Goal: Task Accomplishment & Management: Complete application form

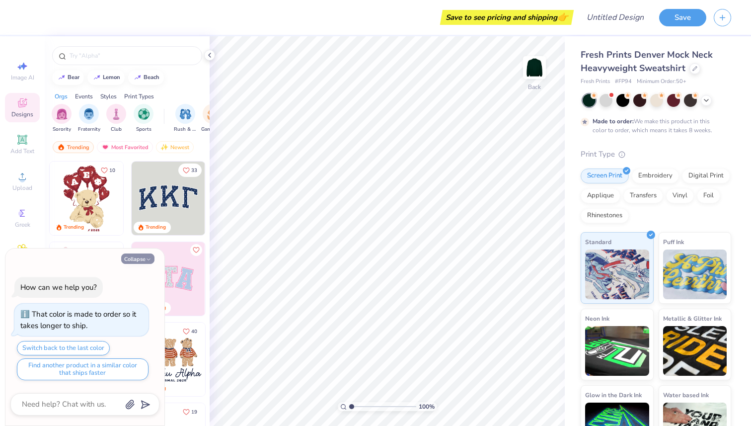
click at [139, 259] on button "Collapse" at bounding box center [137, 258] width 33 height 10
type textarea "x"
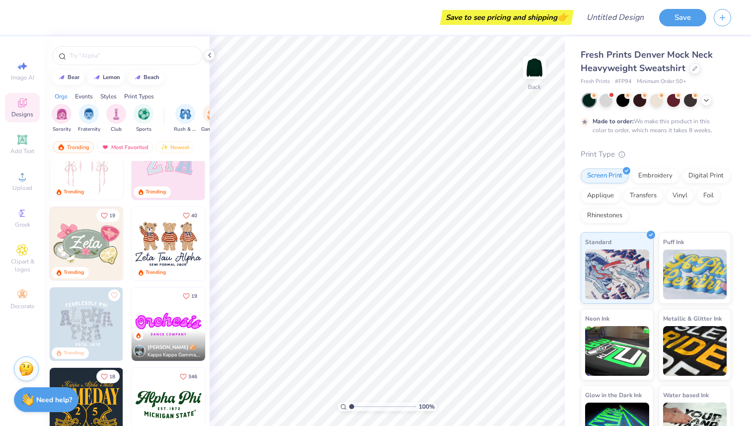
scroll to position [125, 0]
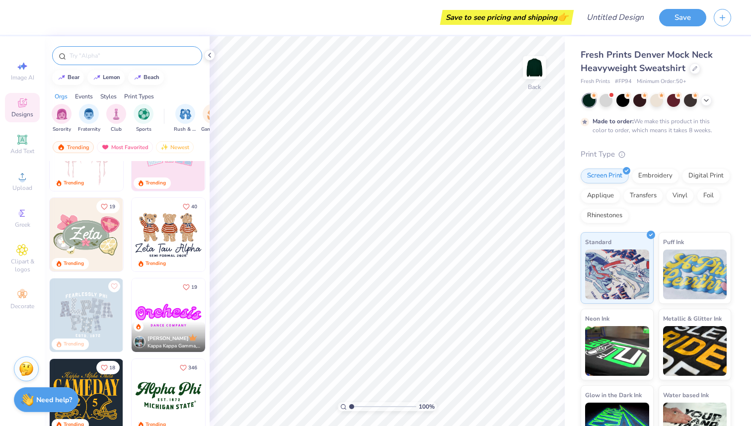
click at [152, 58] on input "text" at bounding box center [132, 56] width 127 height 10
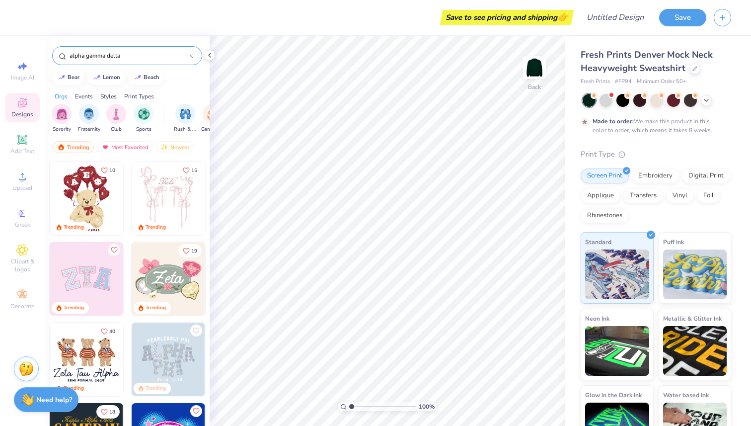
type input "alpha gamma delta"
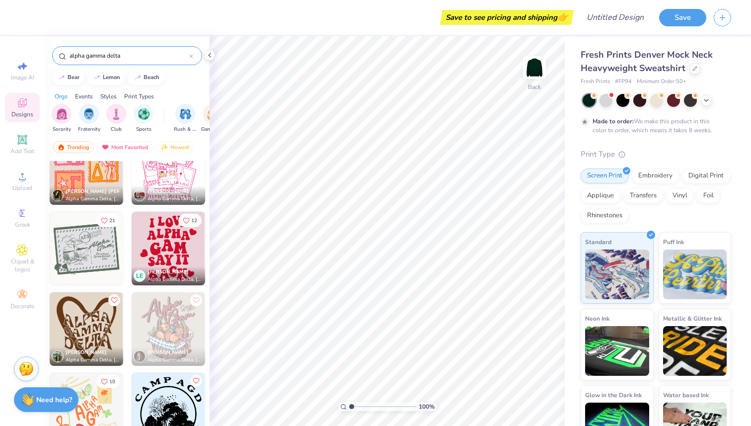
scroll to position [756, 0]
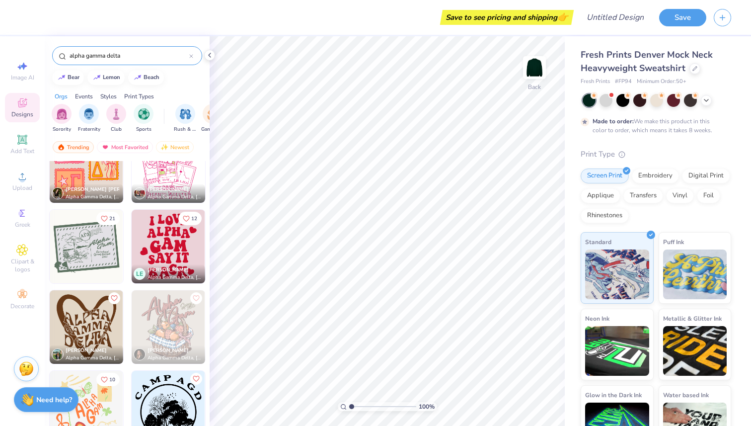
click at [191, 53] on div at bounding box center [191, 55] width 4 height 9
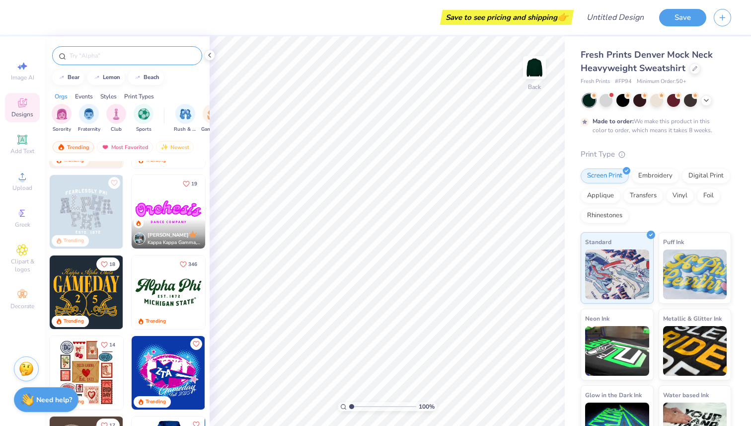
scroll to position [220, 0]
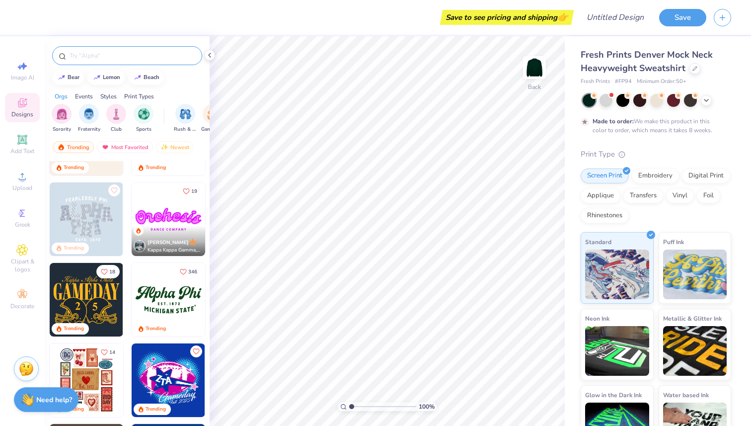
click at [168, 298] on img at bounding box center [168, 299] width 73 height 73
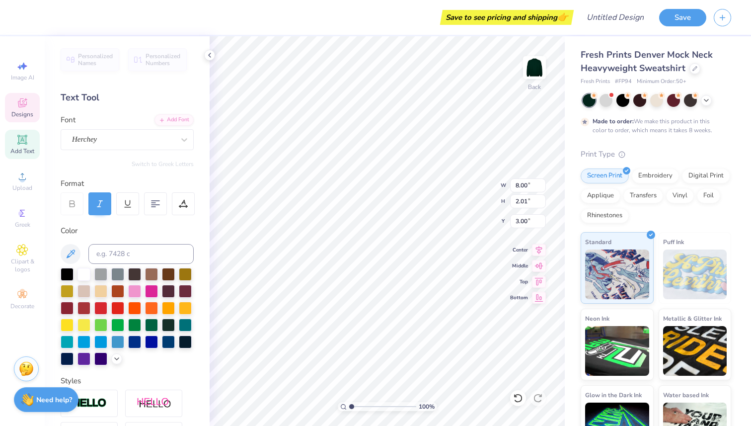
scroll to position [0, 0]
type input "6.11"
type input "0.91"
type input "5.49"
type input "2.31"
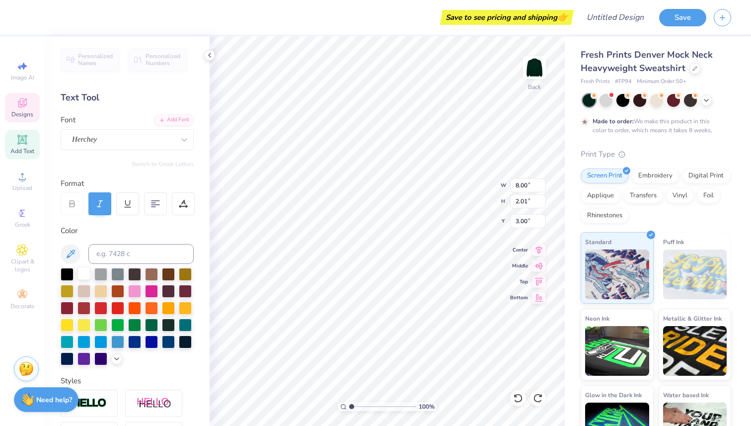
click at [85, 273] on div at bounding box center [83, 273] width 13 height 13
type input "8.15"
type input "2.05"
type input "2.83"
click at [84, 270] on div at bounding box center [83, 273] width 13 height 13
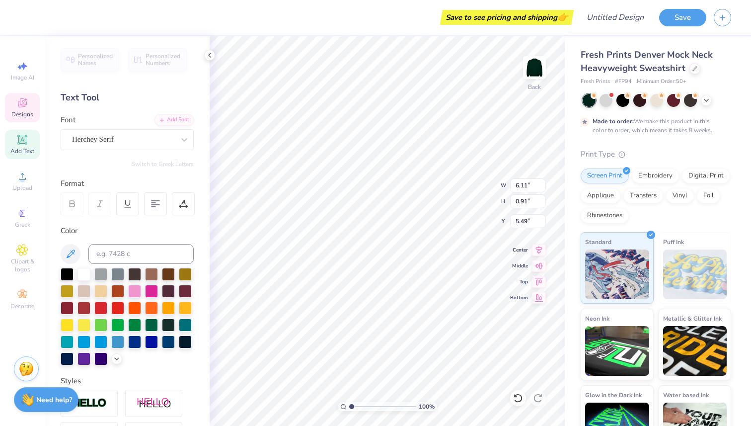
type input "2.72"
type input "0.33"
type input "5.04"
click at [84, 273] on div at bounding box center [83, 273] width 13 height 13
type input "2.71"
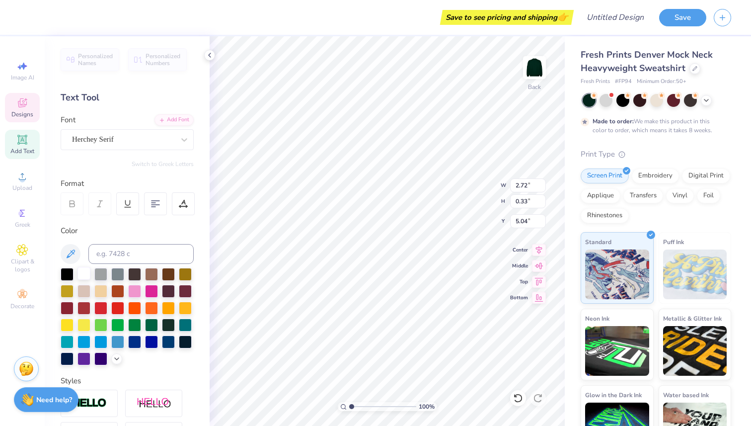
type input "0.32"
type input "5.08"
type input "6.11"
type input "0.91"
type input "5.49"
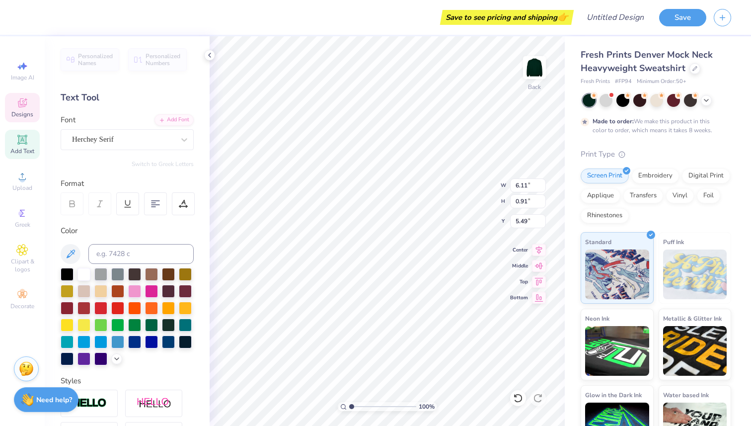
type textarea "M"
type textarea "[GEOGRAPHIC_DATA]"
type textarea "Alpha Gamma Delta"
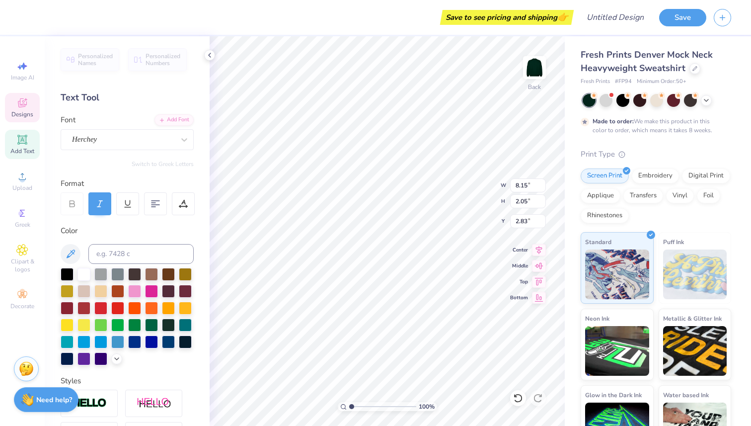
scroll to position [0, 3]
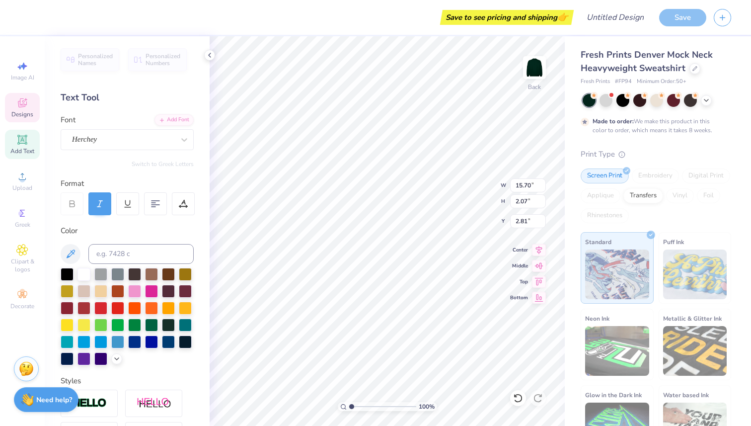
type input "14.04"
type input "1.85"
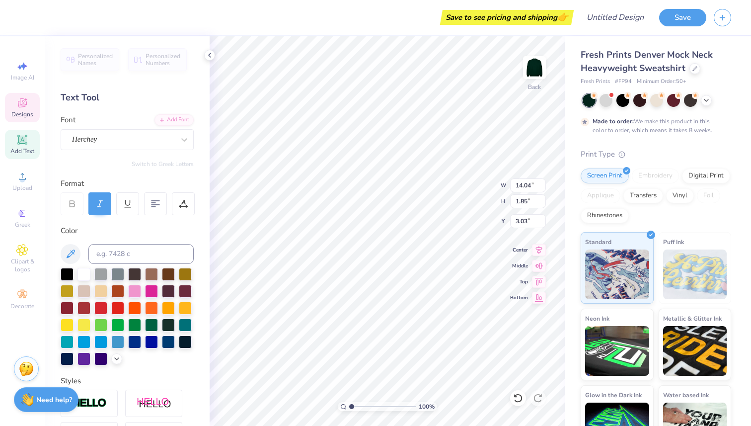
type input "3.00"
type input "2.71"
type input "0.32"
type input "5.08"
type input "8.07"
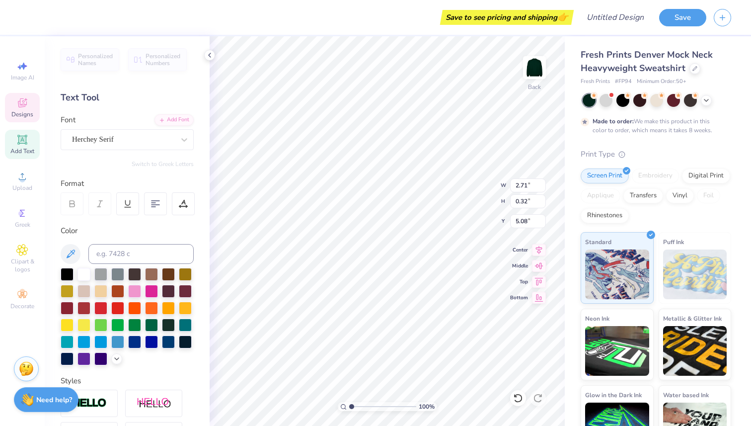
type input "1.01"
type input "5.45"
type input "2.71"
type input "0.32"
type input "5.08"
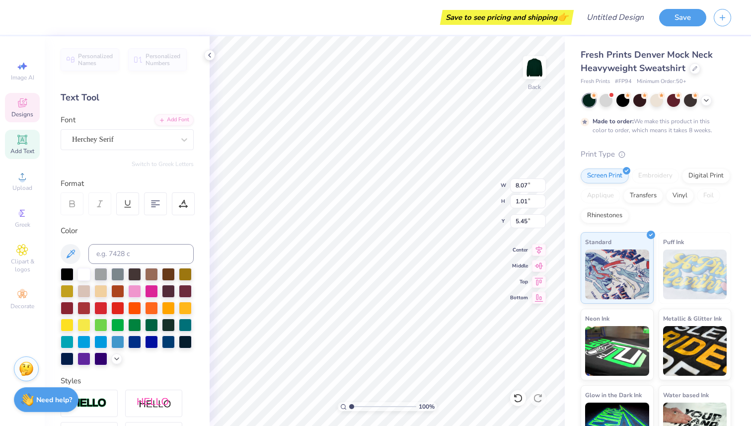
type input "2.71"
type input "0.32"
type input "5.08"
type input "8.07"
type input "1.01"
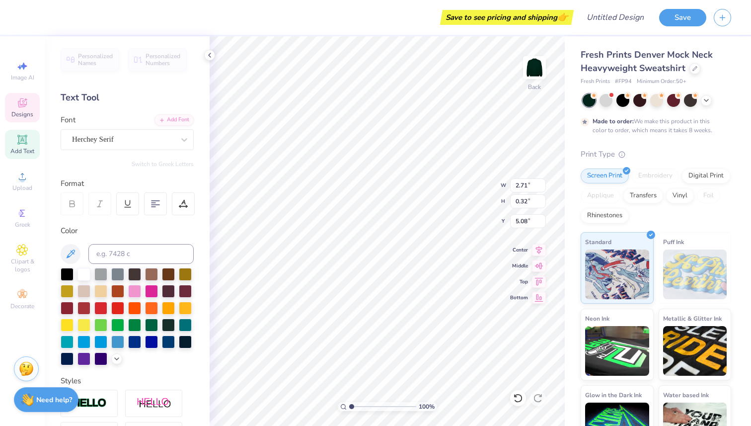
type input "5.45"
type input "2.71"
type input "0.32"
type input "5.08"
type input "8.07"
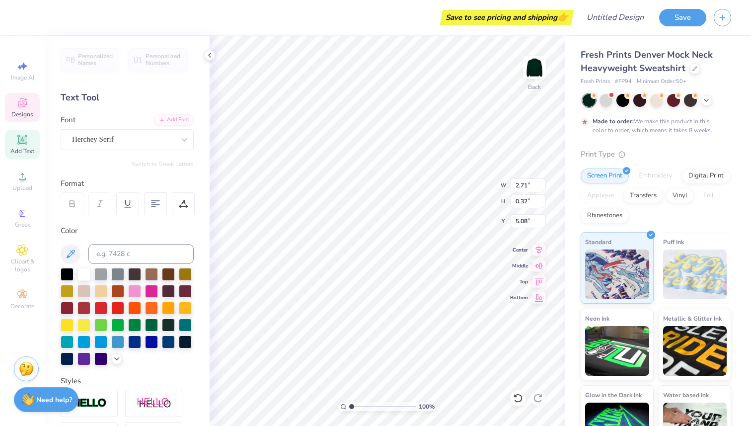
type input "1.01"
type input "5.45"
type input "2.71"
type input "0.32"
type input "5.08"
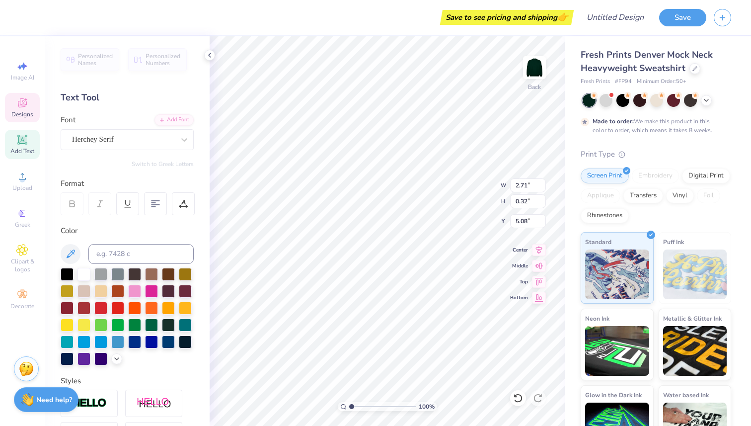
scroll to position [0, 2]
type textarea "E S T . 1 904"
type input "12.36"
type input "1.63"
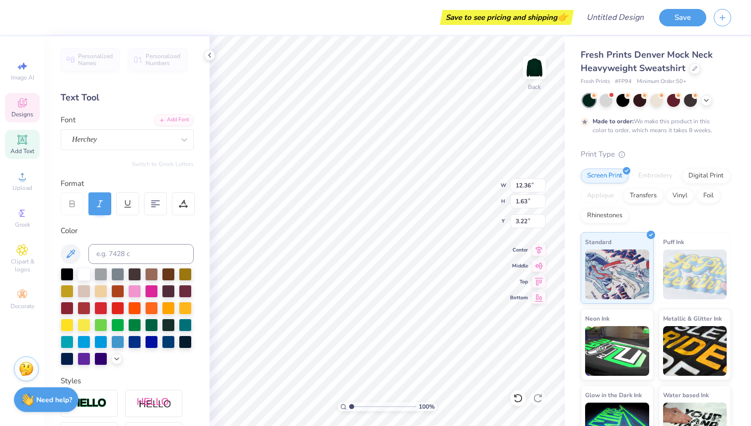
type input "3.00"
click at [21, 114] on span "Designs" at bounding box center [22, 114] width 22 height 8
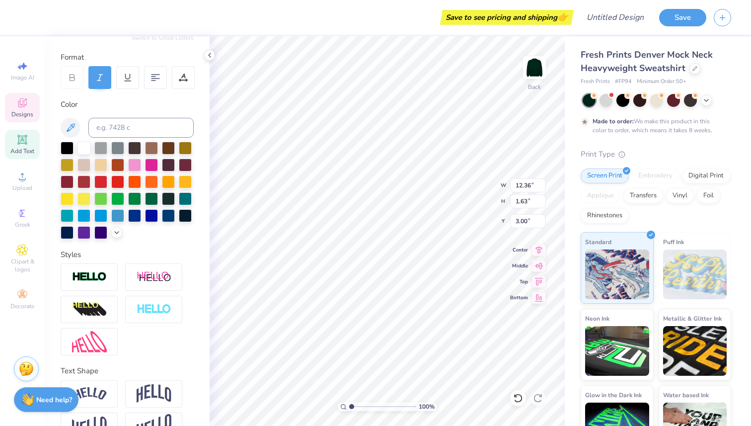
scroll to position [151, 0]
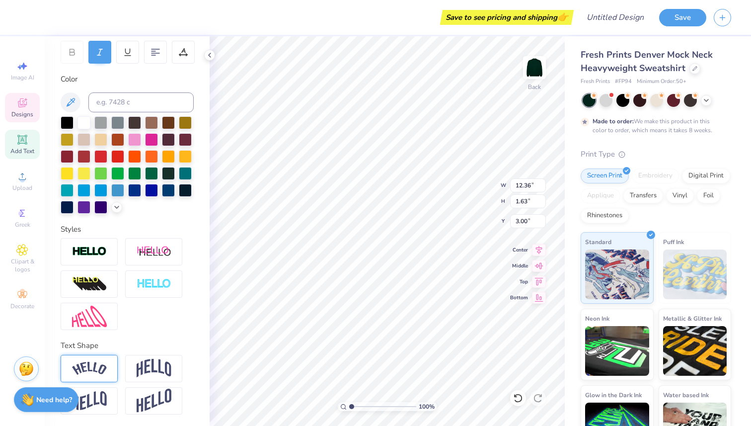
click at [108, 366] on div at bounding box center [89, 368] width 57 height 27
type input "13.78"
type input "3.12"
type input "2.26"
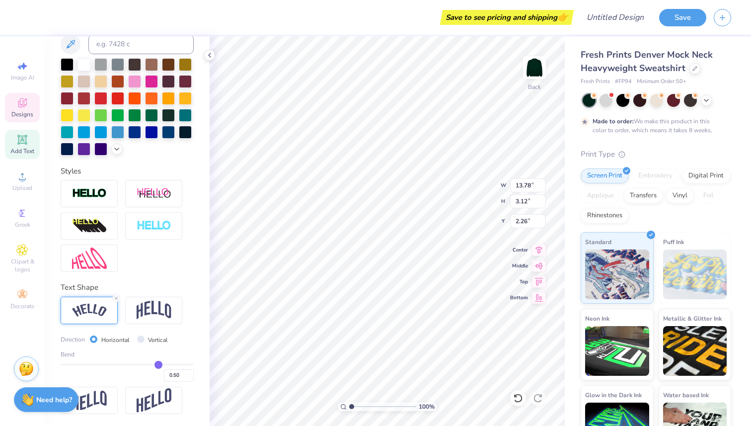
type input "0.49"
type input "0.48"
type input "0.46"
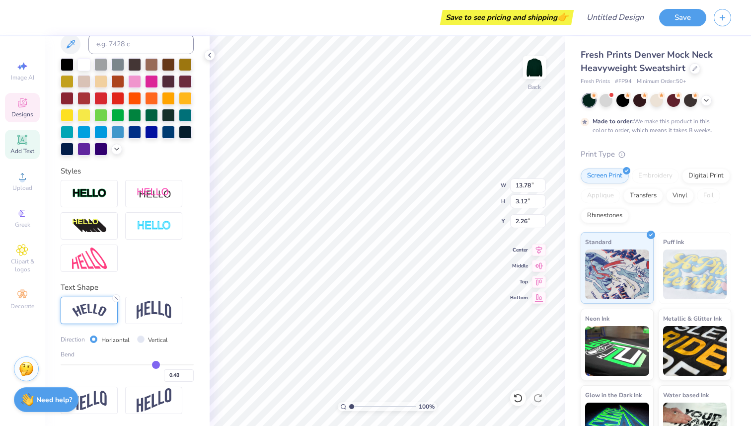
type input "0.46"
type input "0.45"
type input "0.43"
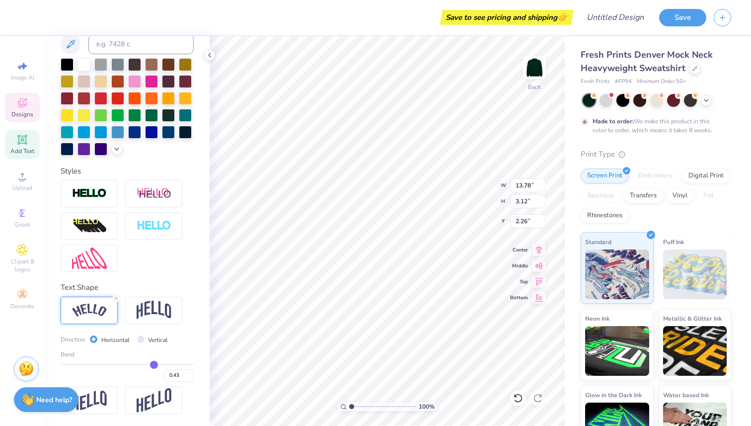
type input "0.42"
type input "0.4"
type input "0.40"
type input "0.39"
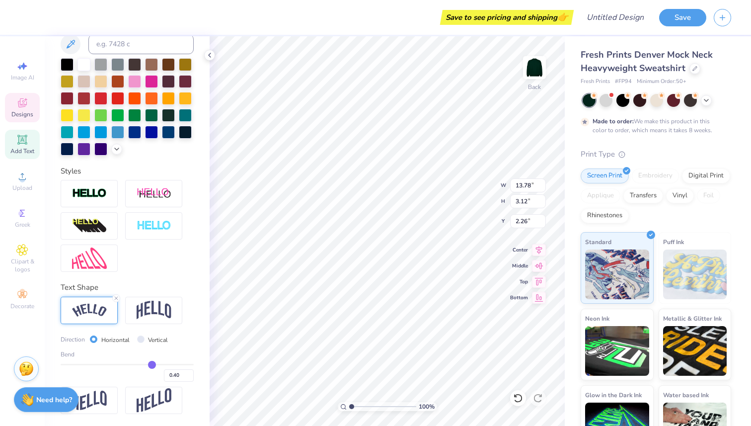
type input "0.39"
type input "0.38"
type input "0.37"
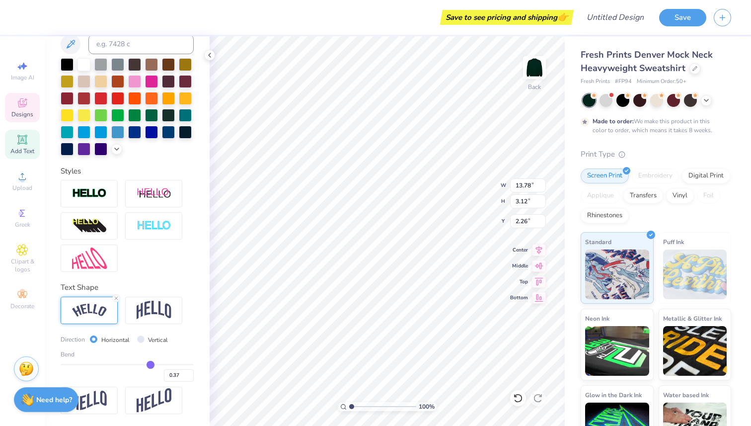
type input "0.36"
type input "0.35"
type input "0.34"
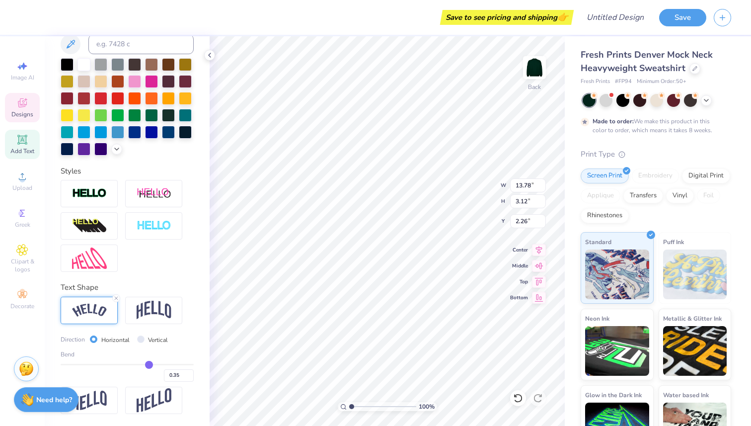
type input "0.34"
type input "0.33"
type input "0.32"
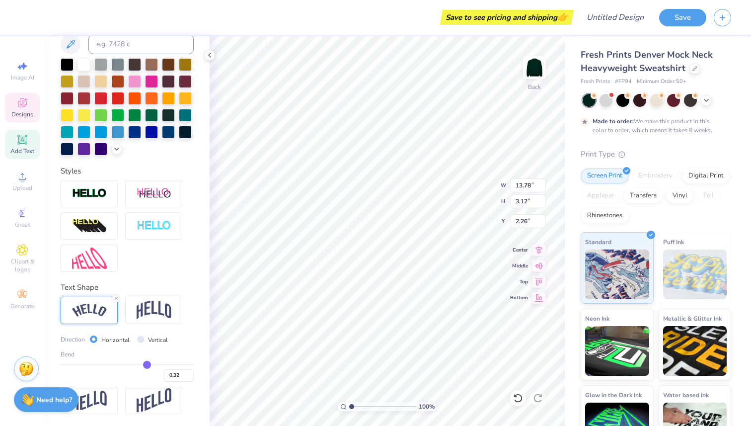
type input "0.31"
type input "0.3"
type input "0.30"
type input "0.29"
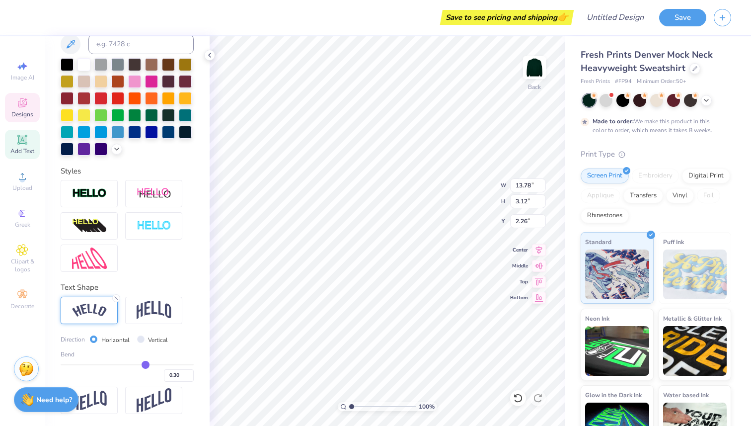
type input "0.29"
type input "0.28"
type input "0.27"
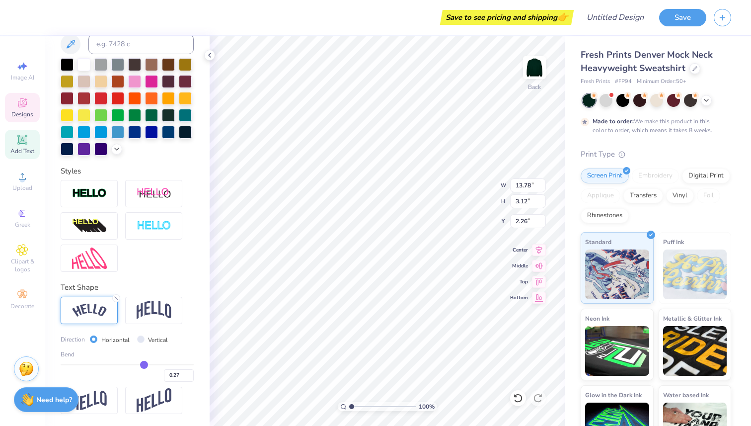
type input "0.26"
type input "0.25"
type input "0.24"
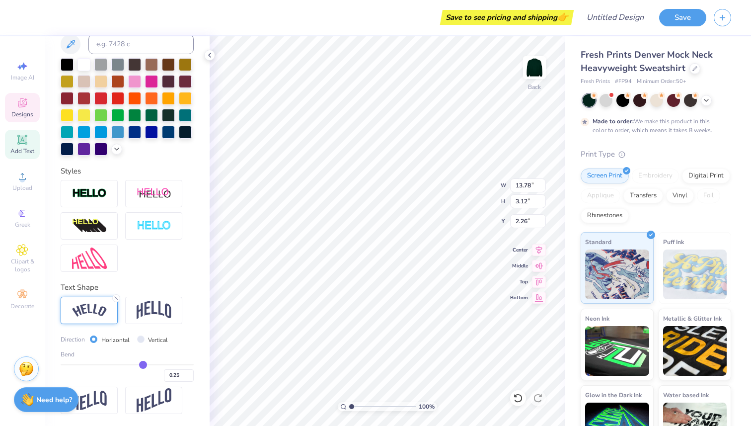
type input "0.24"
type input "0.23"
type input "0.22"
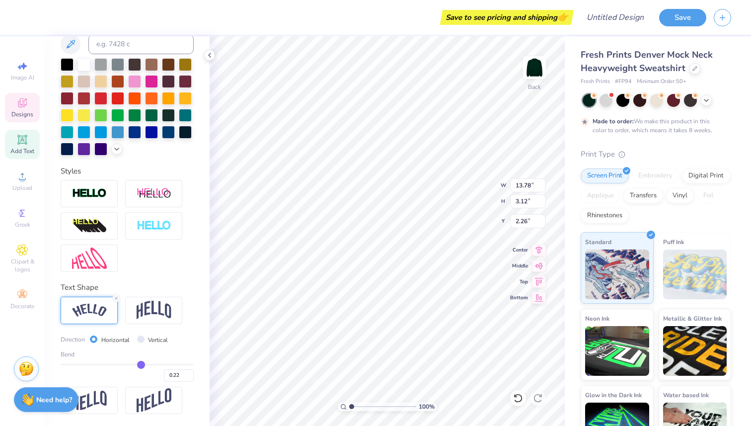
type input "0.21"
type input "0.2"
type input "0.20"
type input "0.19"
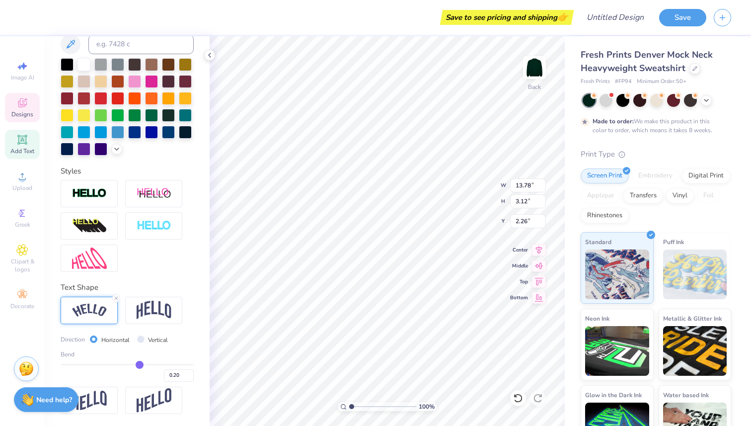
type input "0.19"
type input "0.18"
type input "0.17"
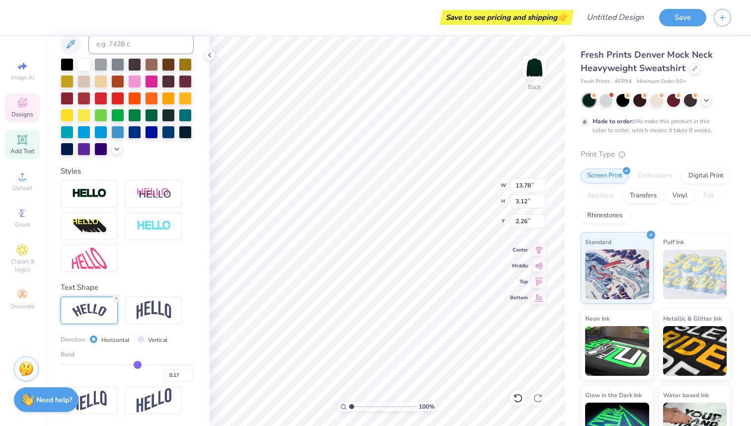
type input "0.16"
type input "0.15"
type input "0.13"
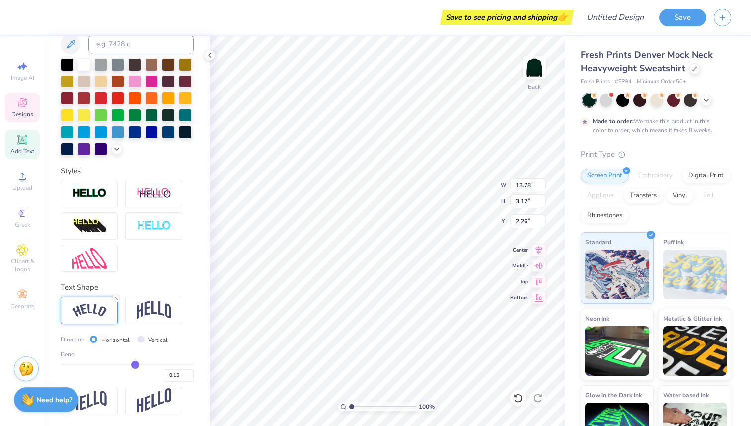
type input "0.13"
type input "0.12"
type input "0.1"
type input "0.10"
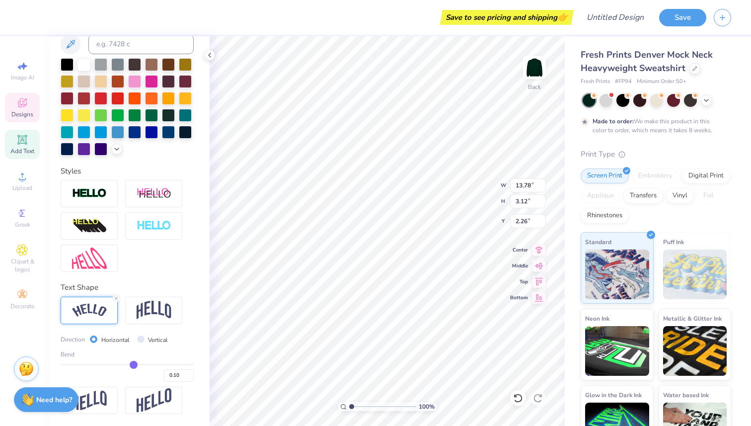
type input "0.09"
type input "0.07"
type input "0.06"
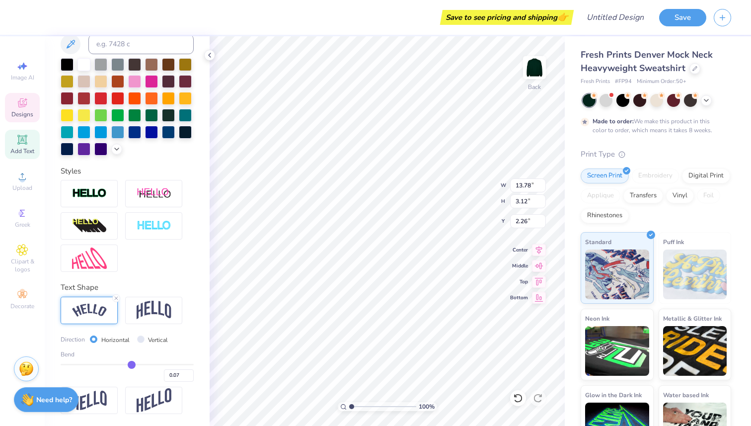
type input "0.06"
type input "0.05"
type input "0.04"
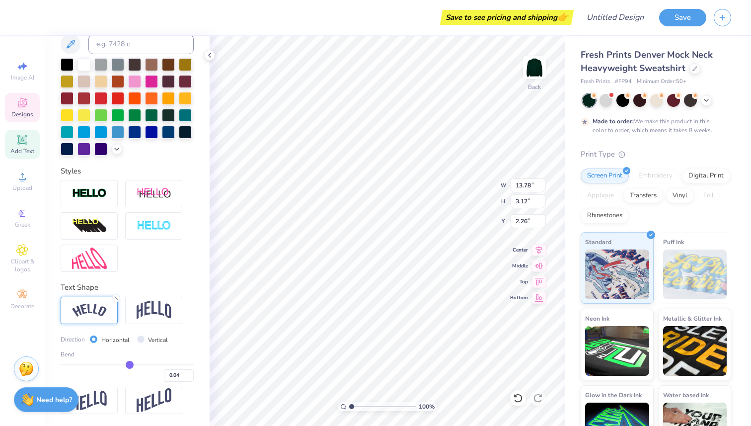
type input "0.03"
type input "0.02"
type input "0.01"
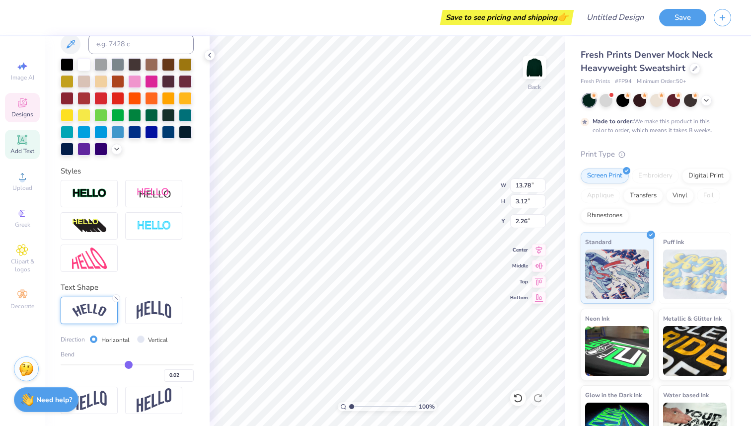
type input "0.01"
type input "0"
type input "0.00"
type input "-0.01"
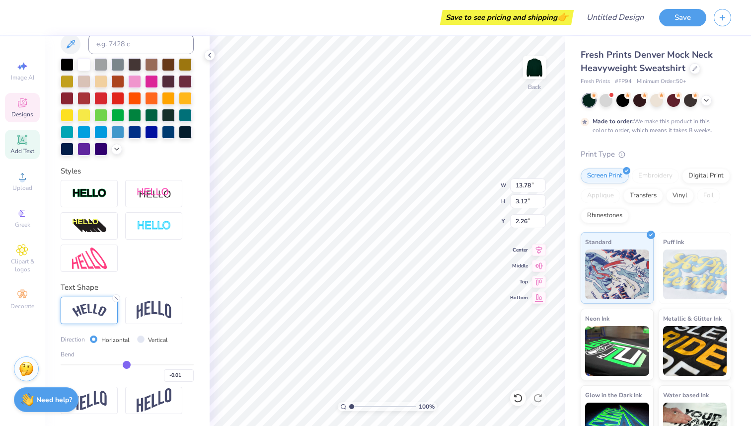
type input "-0.02"
type input "-0.03"
type input "-0.04"
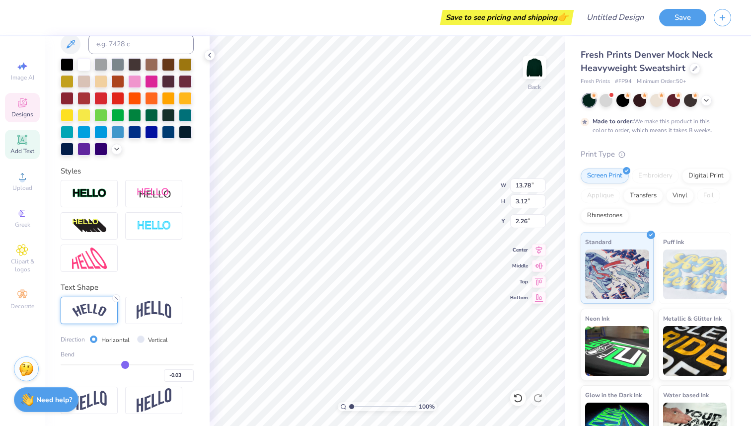
type input "-0.04"
type input "-0.05"
type input "-0.06"
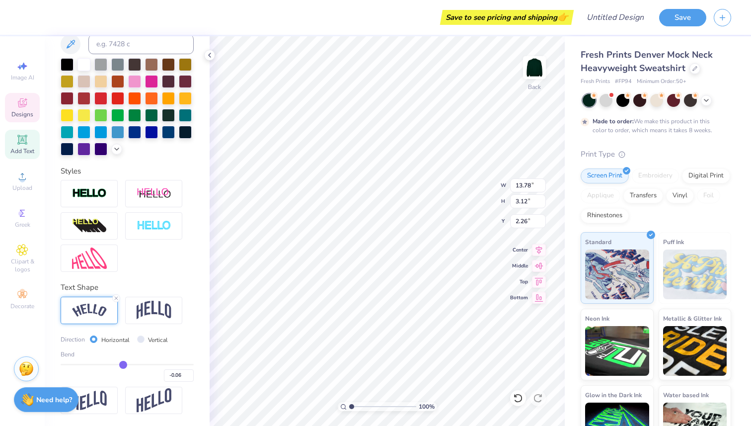
type input "-0.07"
type input "-0.08"
type input "-0.09"
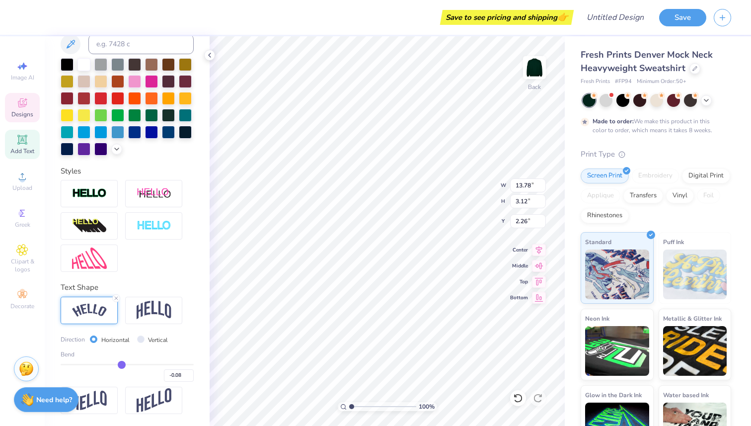
type input "-0.09"
type input "-0.1"
type input "-0.10"
type input "-0.11"
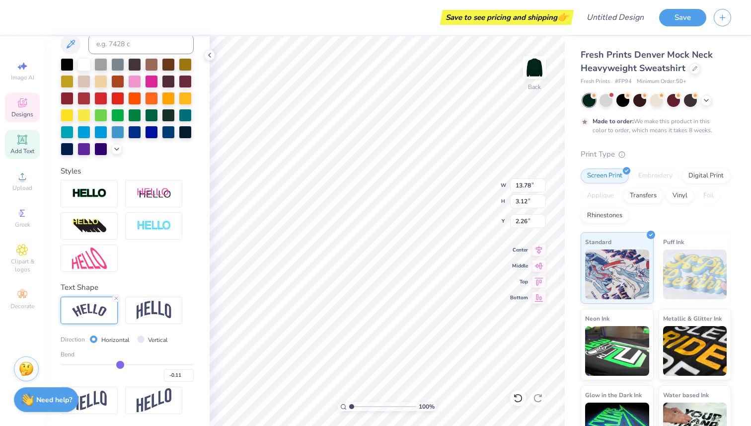
type input "-0.13"
type input "-0.14"
type input "-0.15"
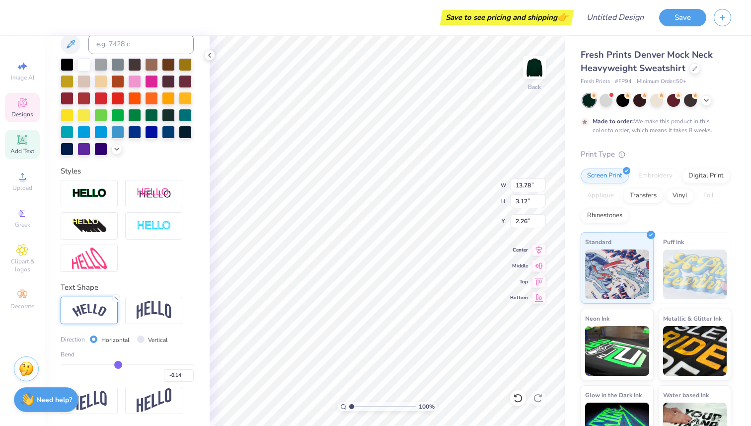
type input "-0.15"
type input "-0.16"
type input "-0.18"
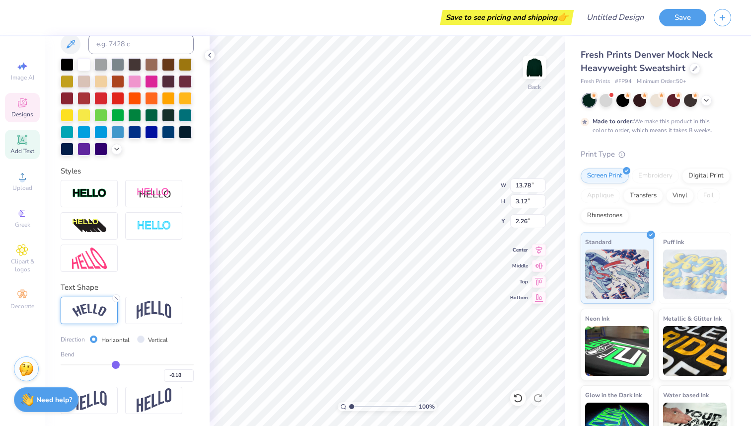
type input "-0.19"
type input "-0.22"
type input "-0.23"
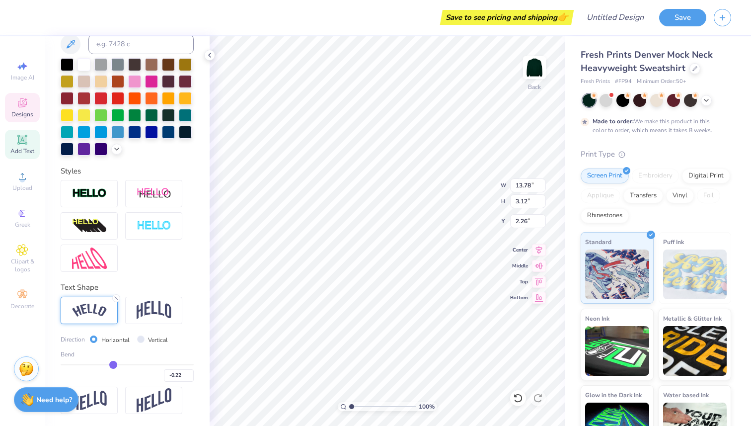
type input "-0.23"
type input "-0.24"
type input "-0.27"
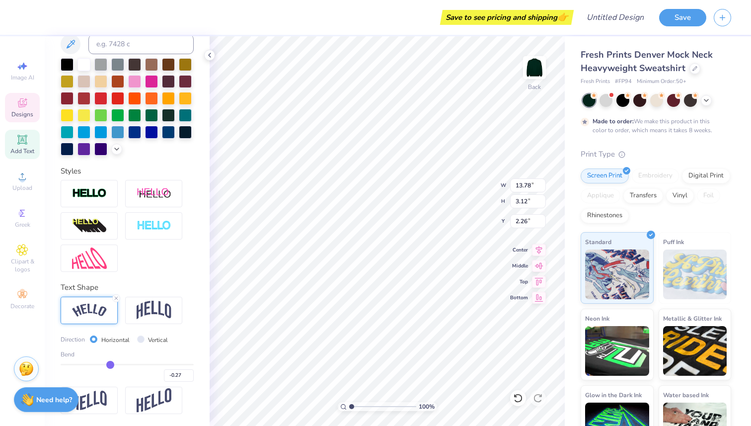
type input "-0.29"
type input "-0.3"
type input "-0.30"
type input "-0.32"
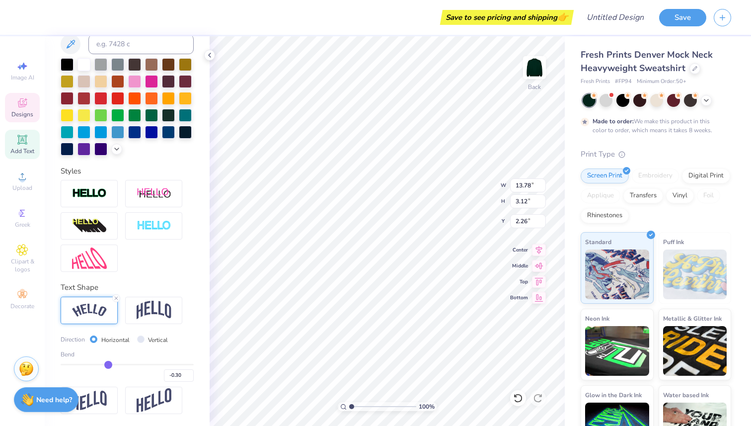
type input "-0.32"
type input "-0.33"
type input "-0.34"
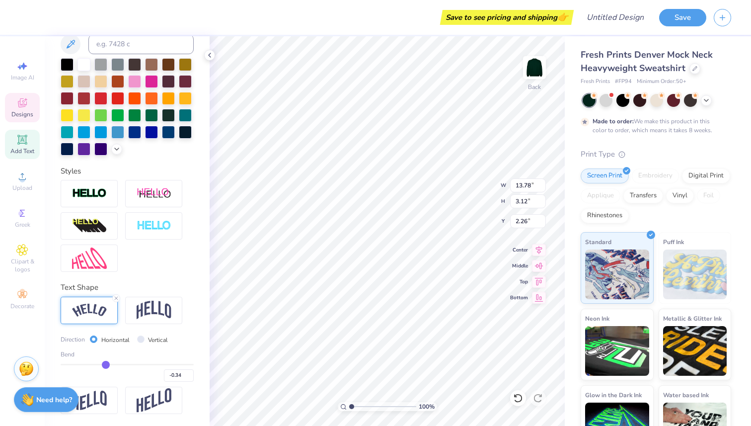
type input "-0.35"
type input "-0.36"
drag, startPoint x: 158, startPoint y: 362, endPoint x: 101, endPoint y: 360, distance: 56.6
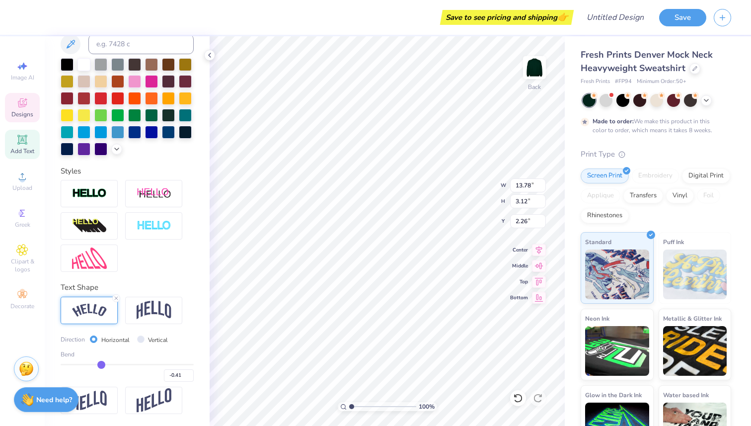
click at [101, 363] on input "range" at bounding box center [127, 363] width 133 height 1
drag, startPoint x: 101, startPoint y: 360, endPoint x: 134, endPoint y: 360, distance: 32.8
click at [134, 363] on input "range" at bounding box center [127, 363] width 133 height 1
drag, startPoint x: 134, startPoint y: 360, endPoint x: 141, endPoint y: 361, distance: 6.5
click at [141, 363] on input "range" at bounding box center [127, 363] width 133 height 1
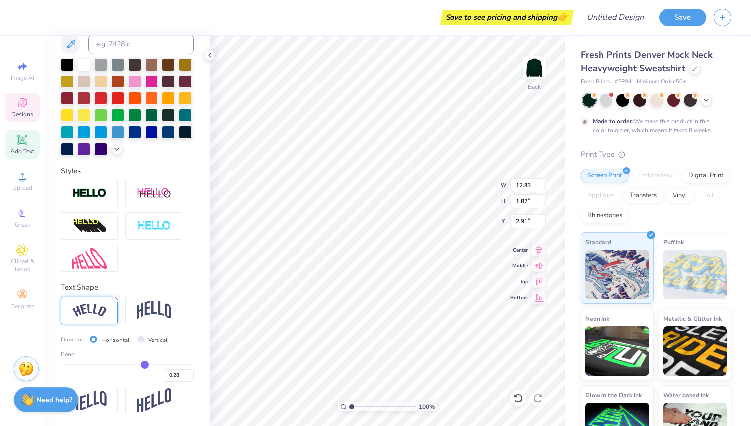
click at [144, 363] on input "range" at bounding box center [127, 363] width 133 height 1
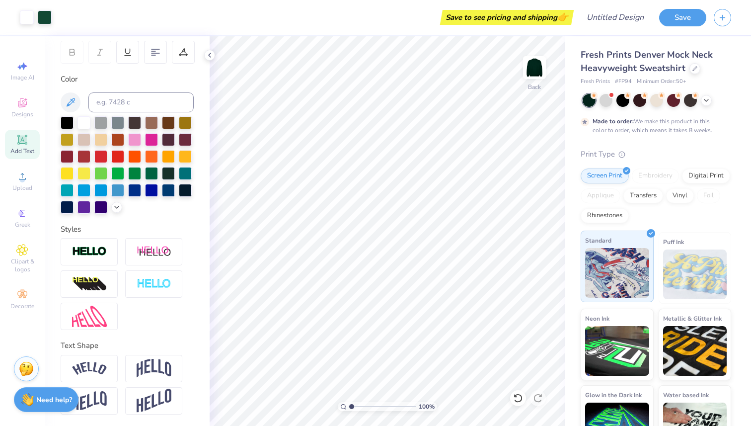
scroll to position [31, 0]
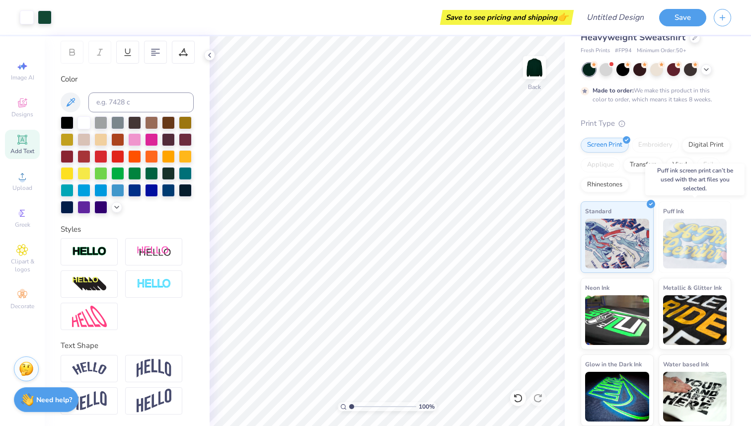
click at [699, 252] on img at bounding box center [695, 243] width 64 height 50
click at [693, 209] on div "Puff Ink" at bounding box center [694, 237] width 73 height 72
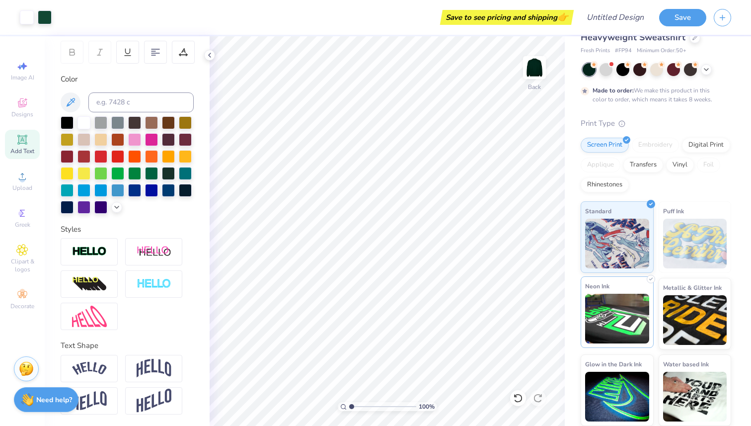
click at [614, 290] on div "Neon Ink" at bounding box center [616, 312] width 73 height 72
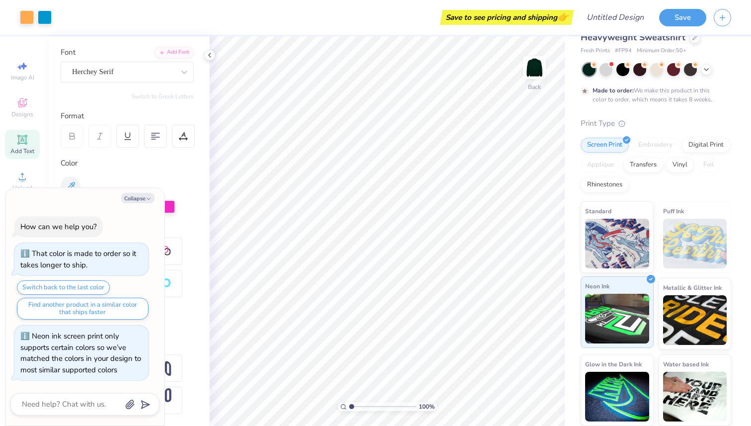
scroll to position [67, 0]
click at [629, 209] on div "Standard" at bounding box center [616, 236] width 73 height 72
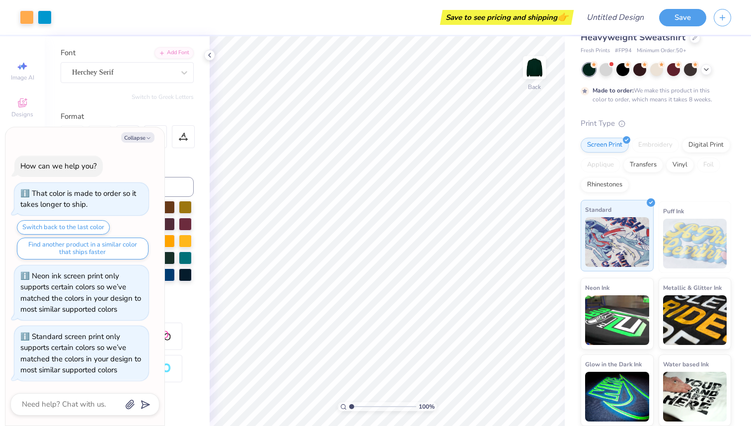
scroll to position [151, 0]
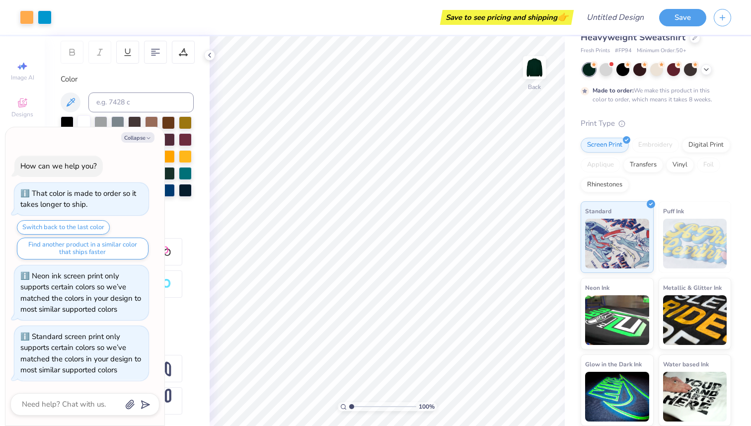
drag, startPoint x: 86, startPoint y: 118, endPoint x: 91, endPoint y: 121, distance: 5.7
click at [86, 118] on div at bounding box center [83, 121] width 13 height 13
click at [131, 133] on button "Collapse" at bounding box center [137, 137] width 33 height 10
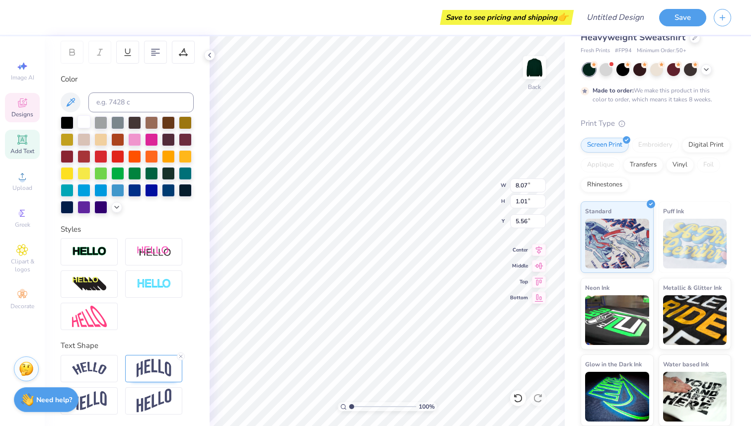
click at [86, 122] on div at bounding box center [83, 121] width 13 height 13
click at [86, 123] on div at bounding box center [83, 121] width 13 height 13
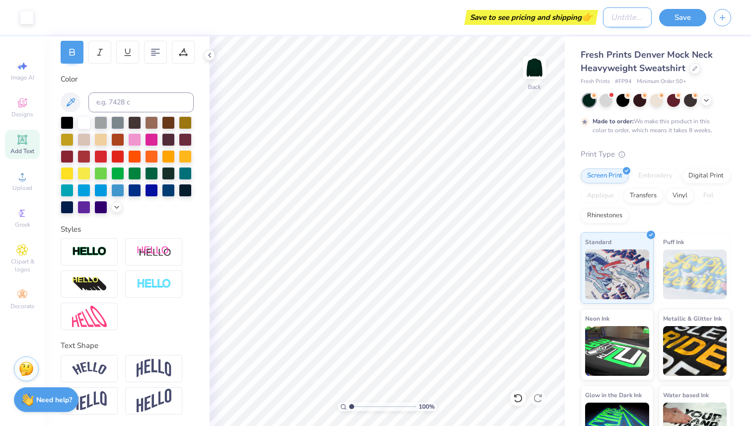
click at [628, 19] on input "Design Title" at bounding box center [627, 17] width 49 height 20
click at [680, 20] on button "Save" at bounding box center [682, 15] width 47 height 17
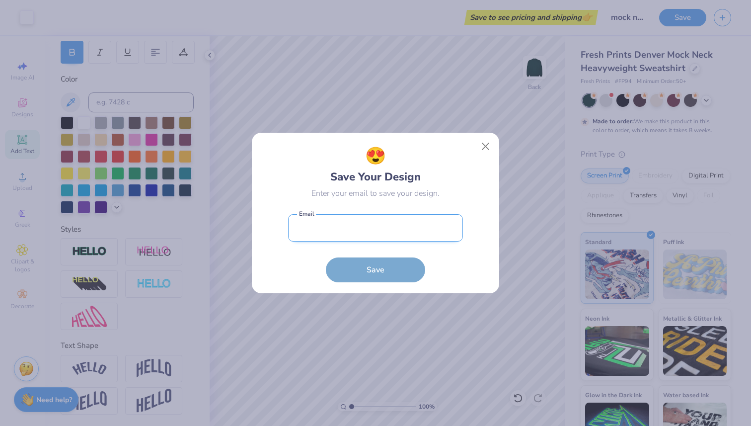
click at [394, 240] on form "Email is a required field Email Save" at bounding box center [375, 245] width 175 height 73
click at [394, 238] on input "email" at bounding box center [375, 227] width 175 height 27
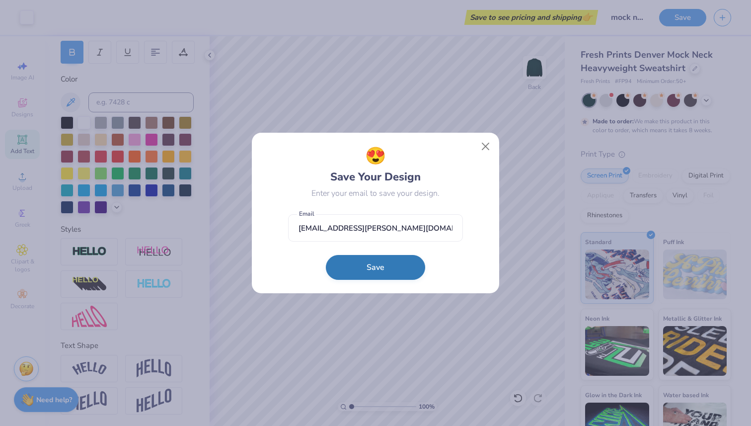
click at [390, 264] on button "Save" at bounding box center [375, 267] width 99 height 25
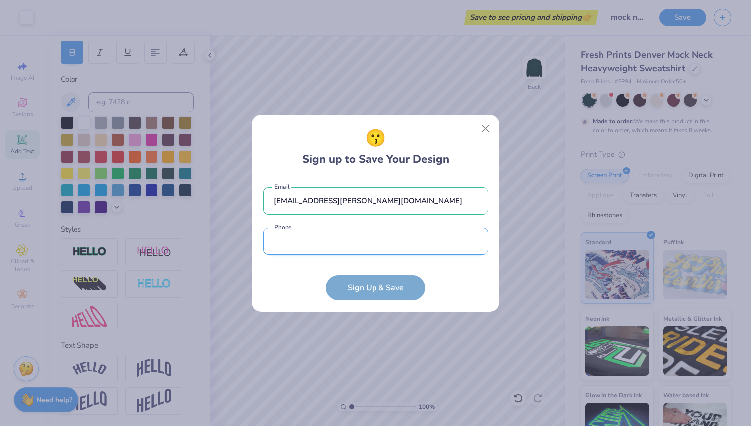
click at [390, 247] on input "tel" at bounding box center [375, 240] width 225 height 27
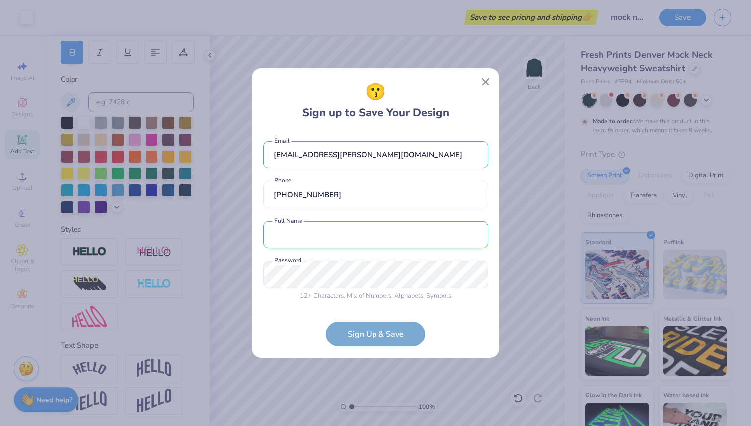
click at [372, 235] on input "text" at bounding box center [375, 234] width 225 height 27
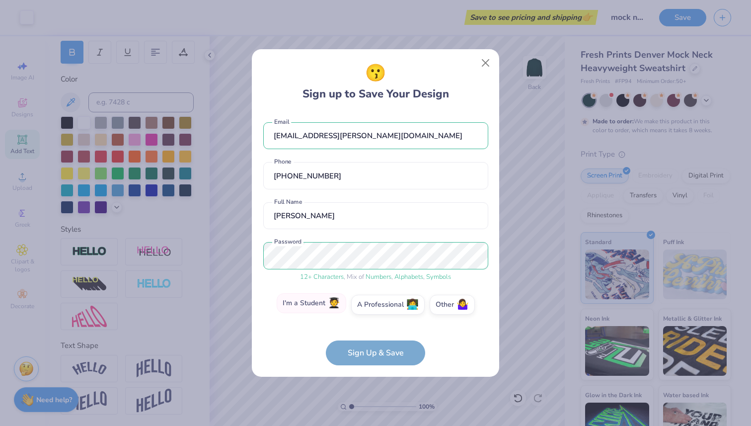
click at [309, 300] on label "I'm a Student 🧑‍🎓" at bounding box center [312, 303] width 70 height 20
click at [372, 304] on input "I'm a Student 🧑‍🎓" at bounding box center [375, 307] width 6 height 6
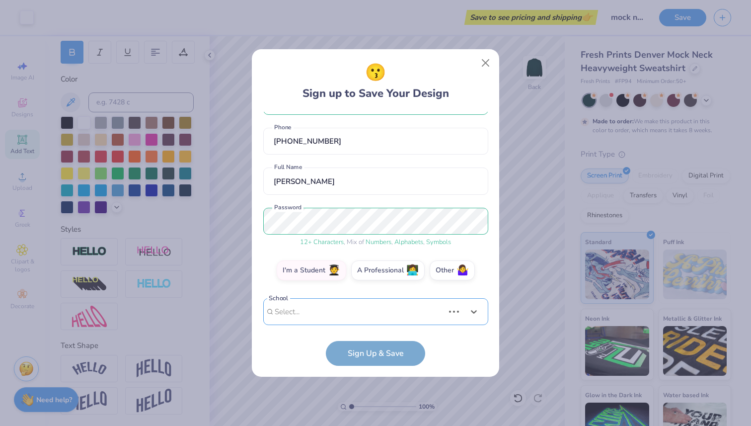
click at [384, 315] on div "[EMAIL_ADDRESS][PERSON_NAME][DOMAIN_NAME] Email [PHONE_NUMBER] Phone [PERSON_NA…" at bounding box center [375, 218] width 225 height 213
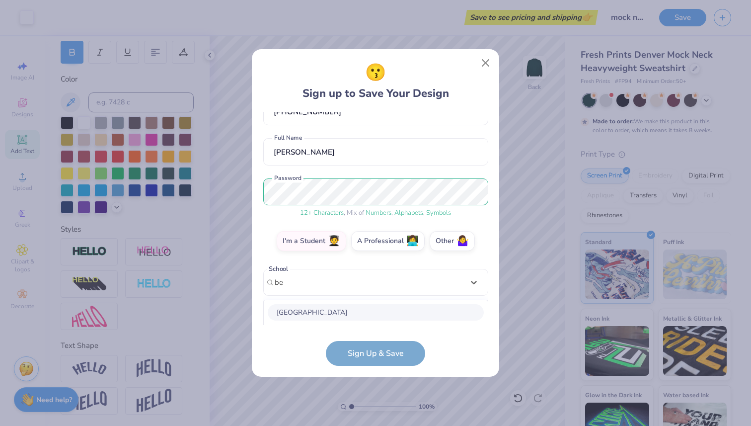
scroll to position [188, 0]
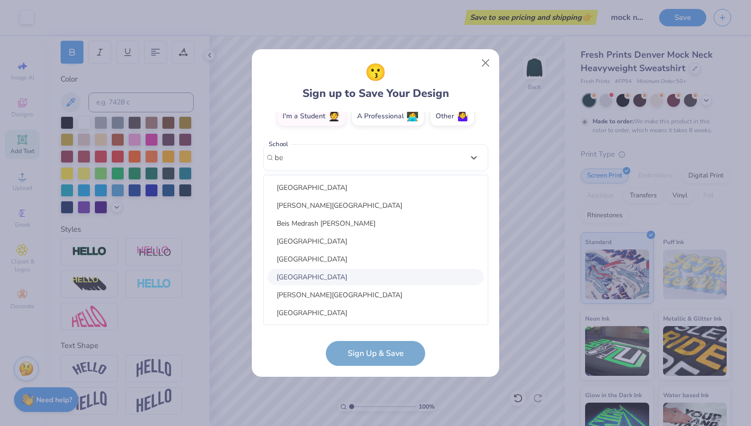
click at [389, 278] on div "[GEOGRAPHIC_DATA]" at bounding box center [376, 277] width 216 height 16
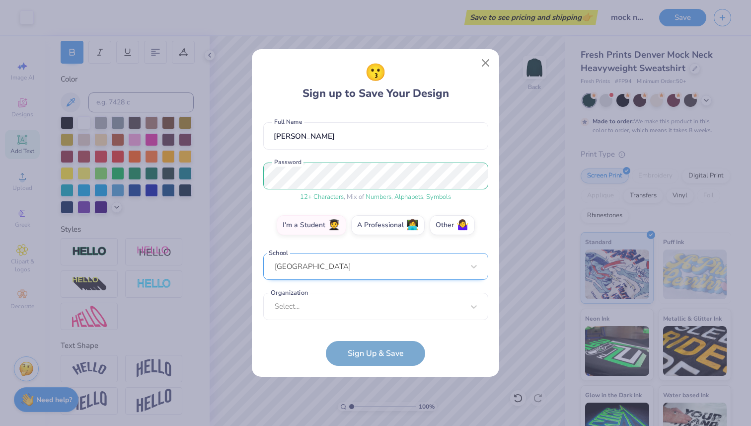
click at [394, 266] on div "[GEOGRAPHIC_DATA]" at bounding box center [375, 266] width 225 height 27
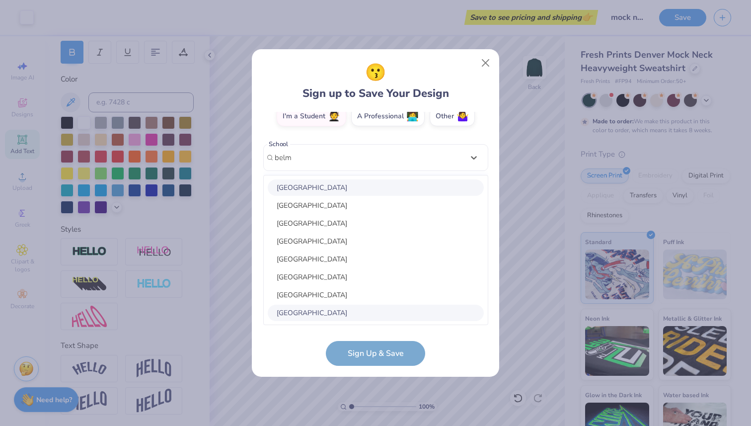
click at [366, 189] on div "[GEOGRAPHIC_DATA]" at bounding box center [376, 187] width 216 height 16
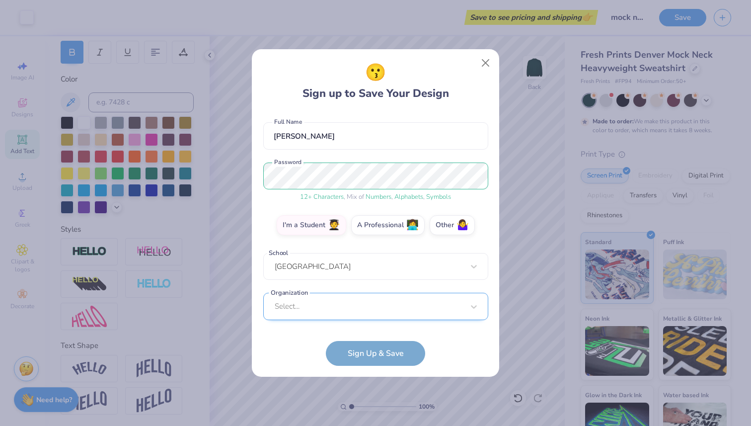
click at [369, 310] on div "Select..." at bounding box center [375, 305] width 225 height 27
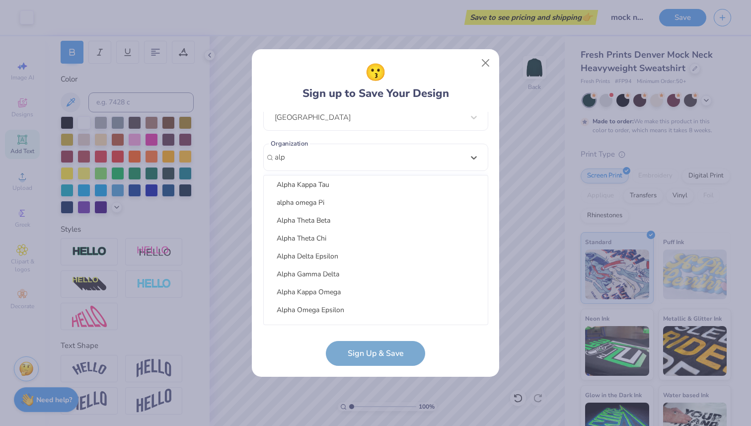
scroll to position [273, 0]
click at [350, 271] on div "Alpha Gamma Delta" at bounding box center [376, 272] width 216 height 16
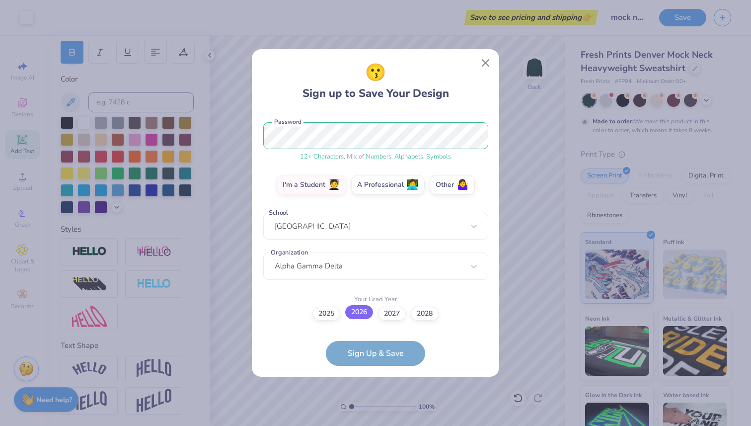
click at [362, 315] on label "2026" at bounding box center [359, 312] width 28 height 14
click at [372, 425] on input "2026" at bounding box center [375, 433] width 6 height 6
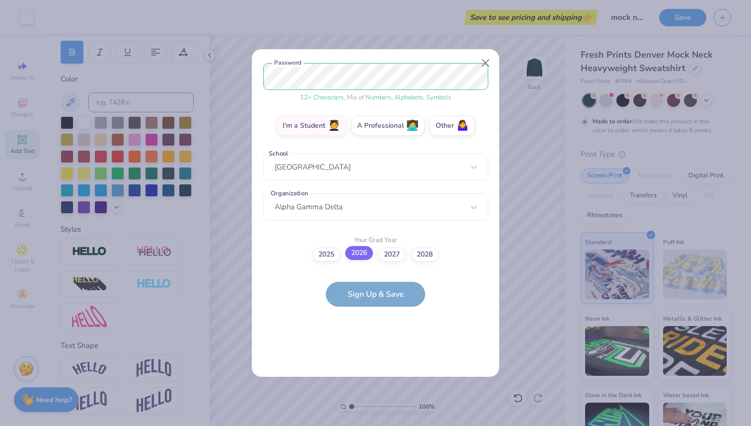
scroll to position [0, 0]
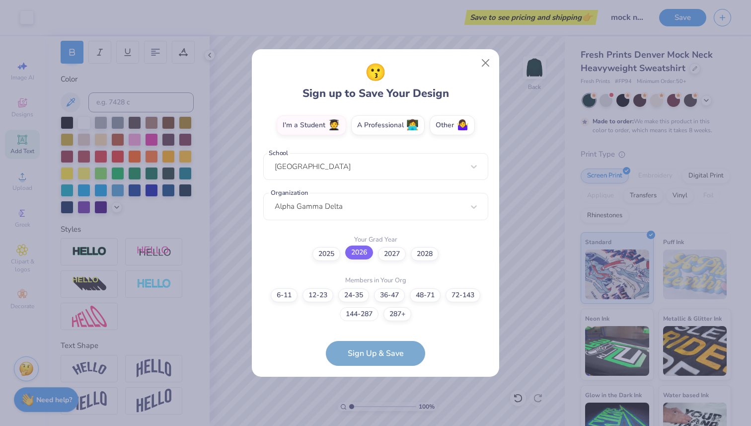
click at [362, 315] on label "144-287" at bounding box center [359, 314] width 39 height 14
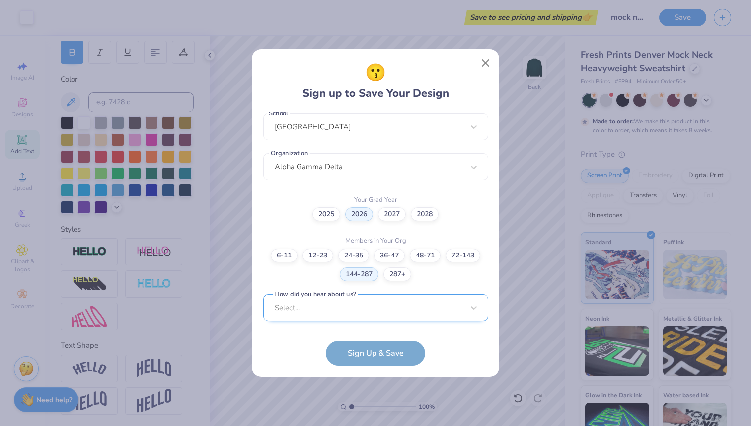
click at [386, 310] on div "Select..." at bounding box center [375, 307] width 225 height 27
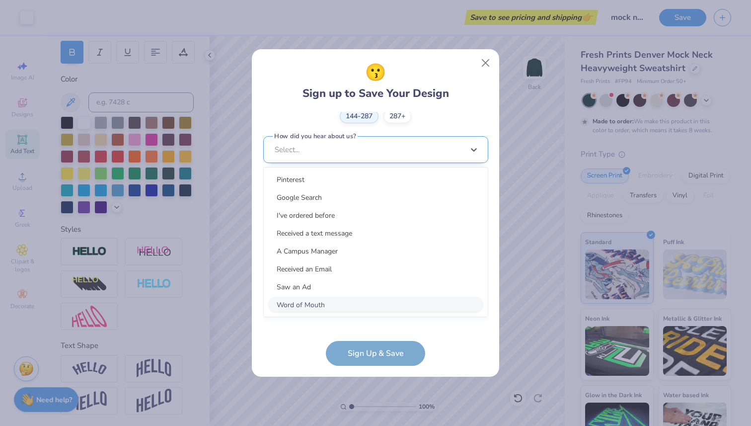
scroll to position [368, 0]
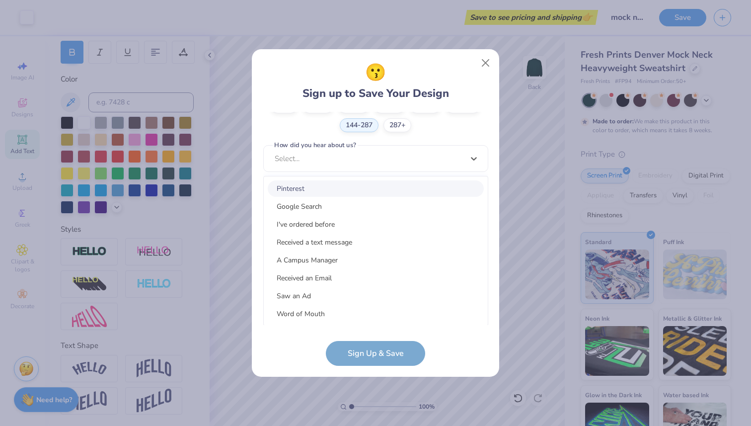
click at [376, 185] on div "Pinterest" at bounding box center [376, 188] width 216 height 16
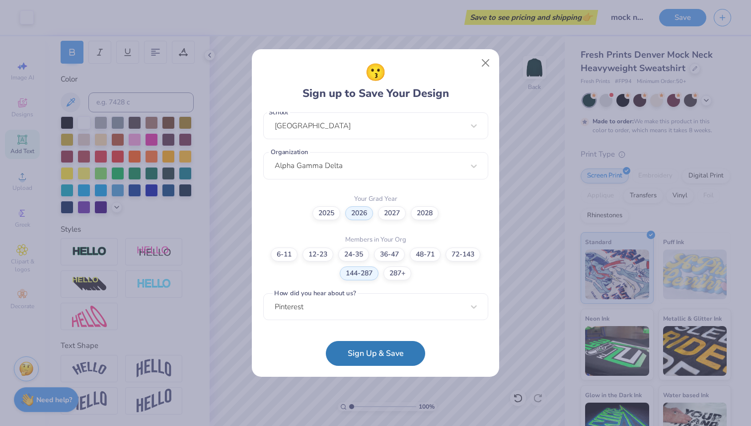
scroll to position [219, 0]
click at [389, 349] on button "Sign Up & Save" at bounding box center [375, 350] width 99 height 25
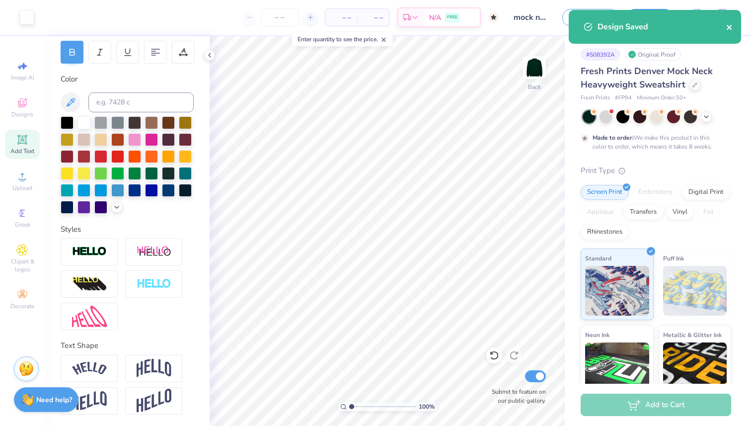
click at [729, 28] on icon "close" at bounding box center [729, 27] width 7 height 8
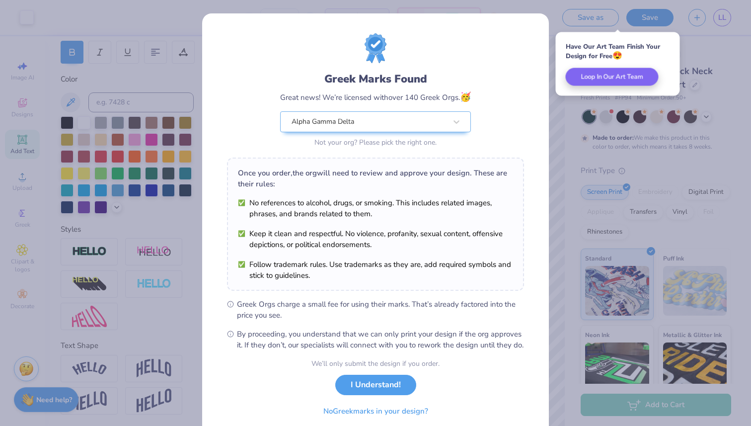
scroll to position [39, 0]
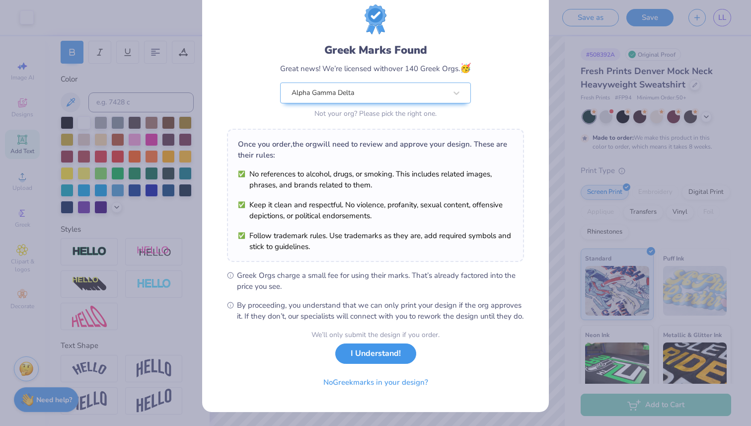
click at [373, 355] on button "I Understand!" at bounding box center [375, 353] width 81 height 20
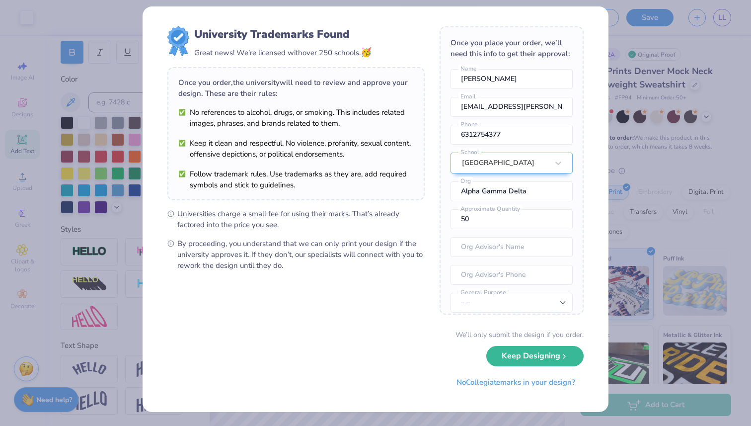
scroll to position [0, 0]
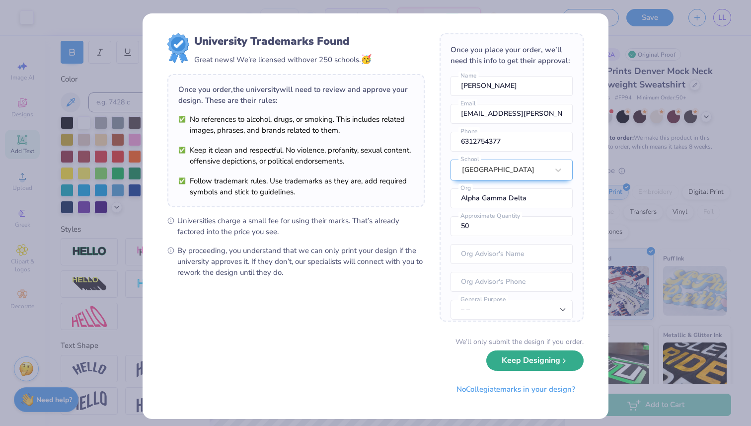
click at [562, 363] on icon "submit" at bounding box center [564, 361] width 8 height 8
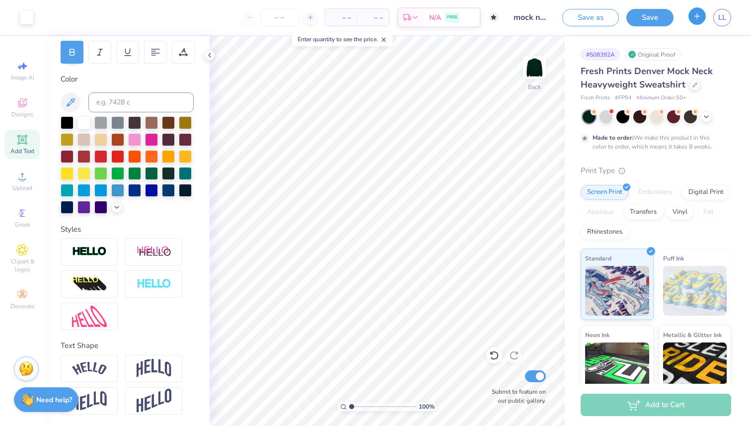
click at [693, 16] on icon "button" at bounding box center [697, 16] width 8 height 8
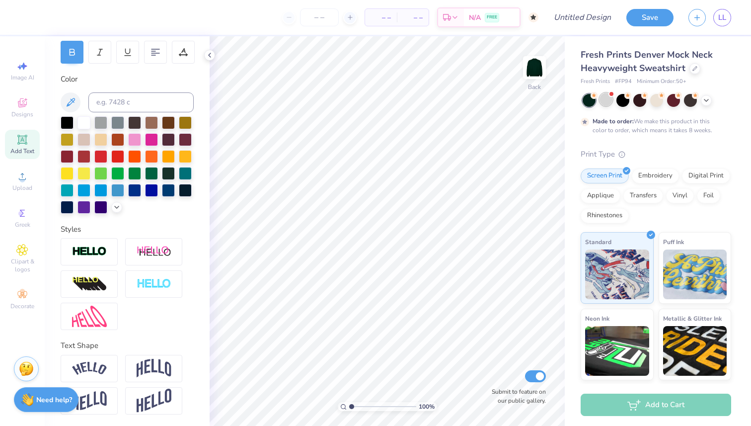
click at [607, 102] on div at bounding box center [605, 99] width 13 height 13
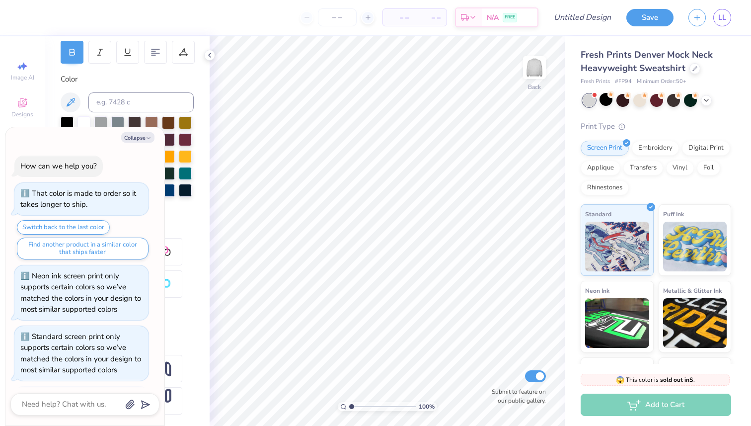
scroll to position [330, 0]
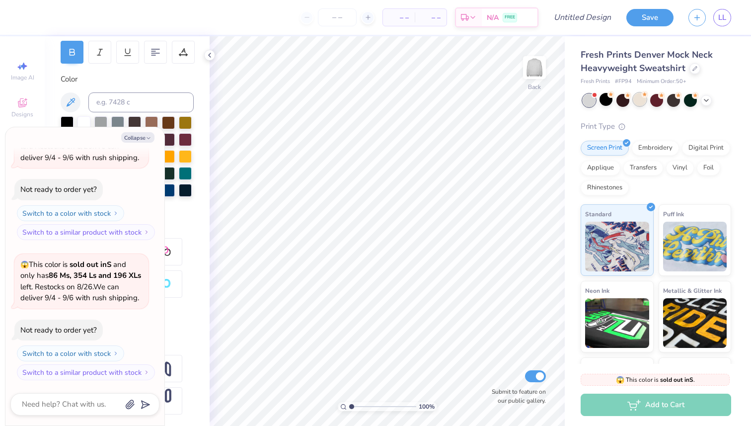
click at [640, 101] on div at bounding box center [639, 99] width 13 height 13
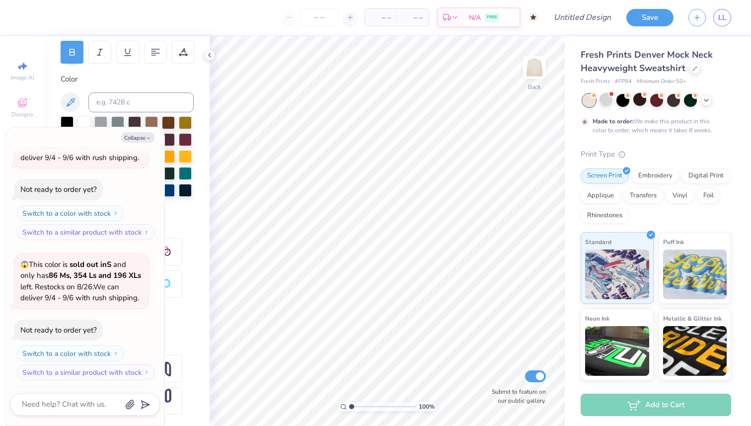
scroll to position [413, 0]
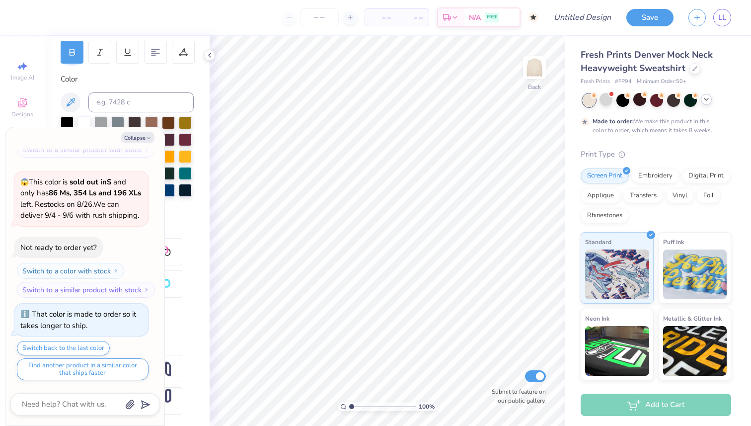
click at [702, 99] on icon at bounding box center [706, 99] width 8 height 8
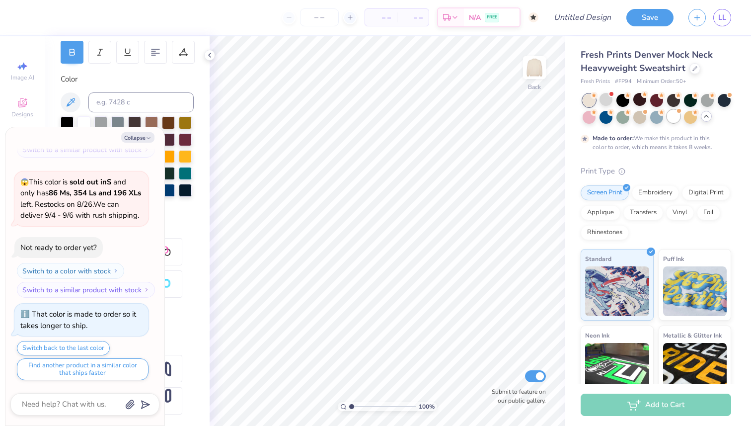
click at [672, 115] on div at bounding box center [673, 116] width 13 height 13
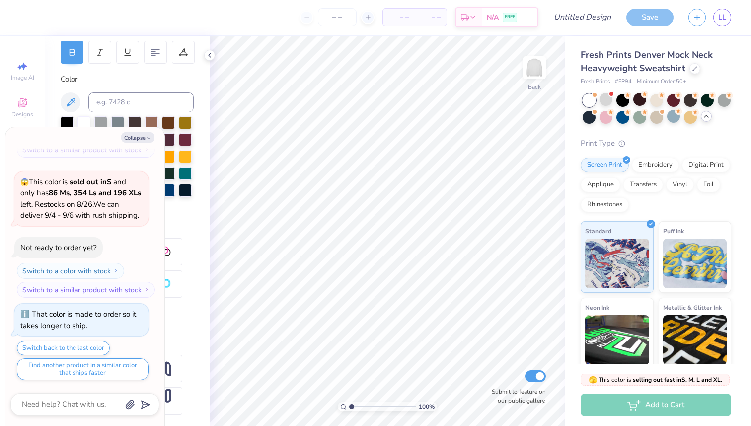
scroll to position [591, 0]
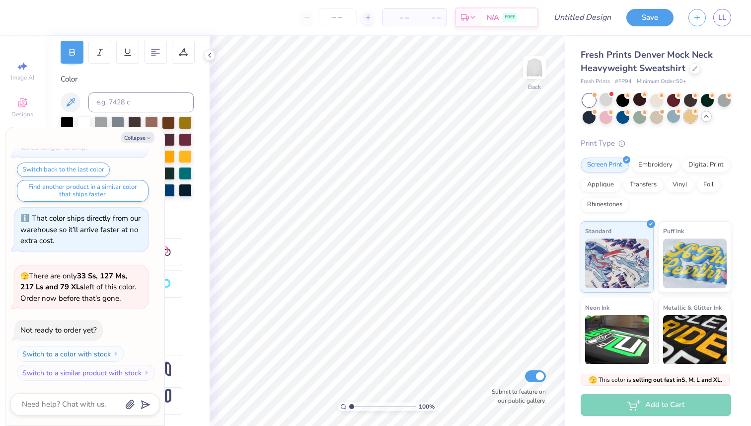
click at [688, 121] on div at bounding box center [690, 116] width 13 height 13
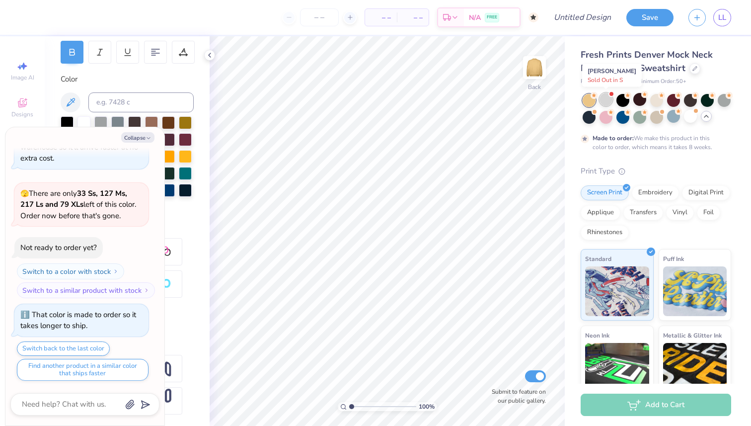
click at [606, 99] on div at bounding box center [605, 99] width 13 height 13
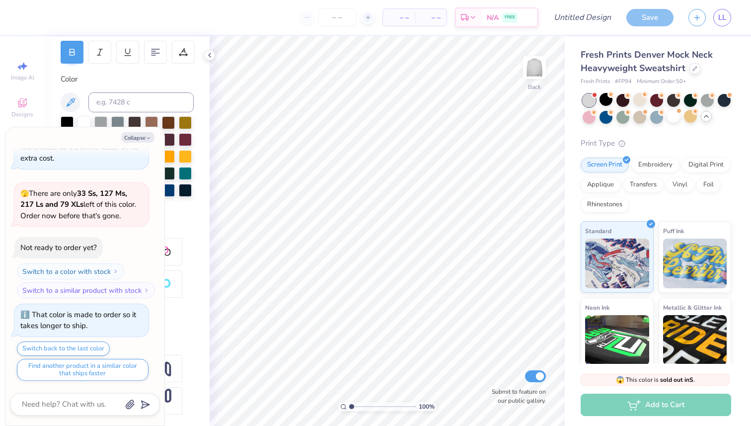
scroll to position [863, 0]
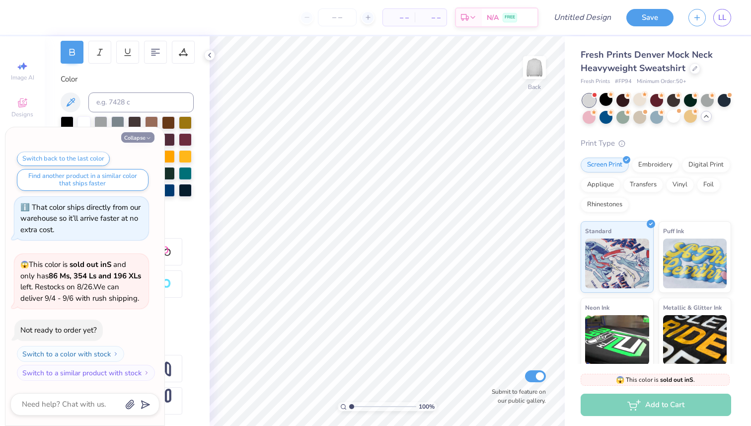
click at [144, 140] on button "Collapse" at bounding box center [137, 137] width 33 height 10
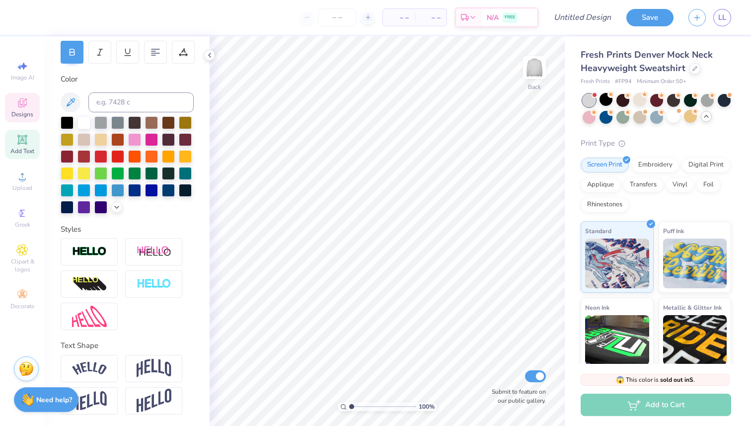
click at [25, 107] on icon at bounding box center [22, 103] width 12 height 12
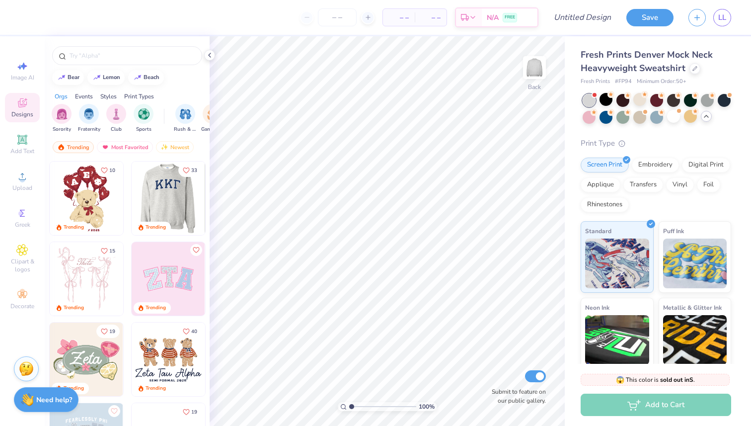
click at [191, 276] on img at bounding box center [168, 278] width 73 height 73
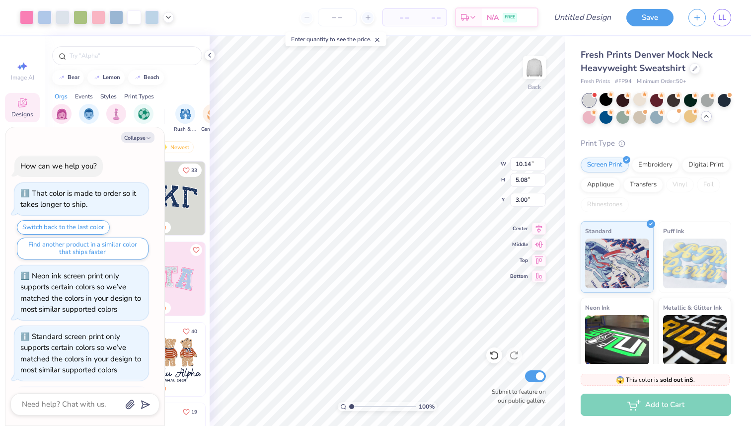
scroll to position [962, 0]
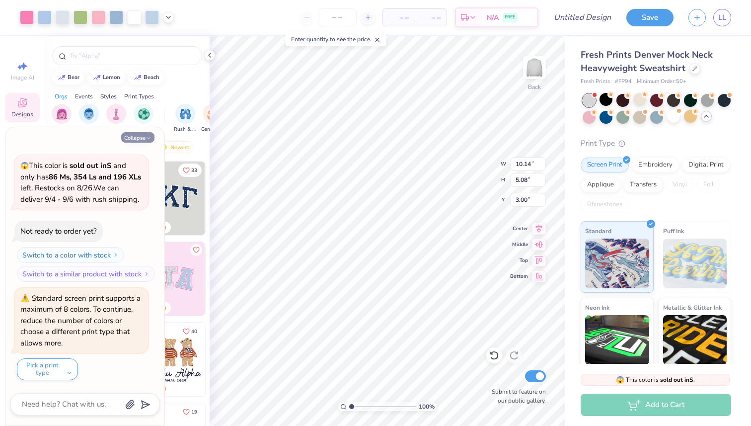
click at [145, 140] on icon "button" at bounding box center [148, 138] width 6 height 6
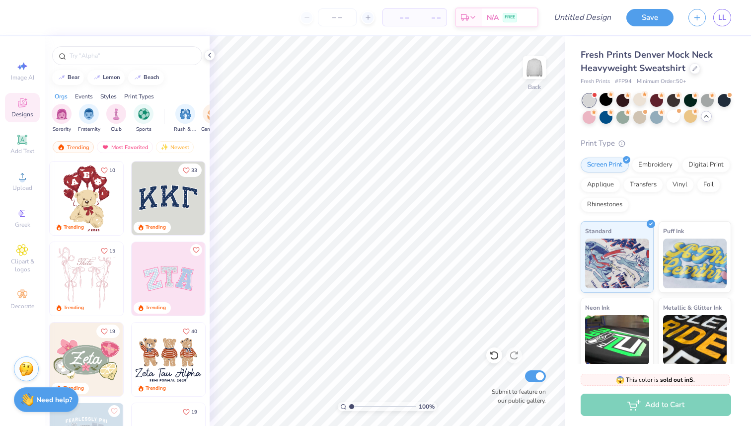
click at [187, 198] on img at bounding box center [168, 197] width 73 height 73
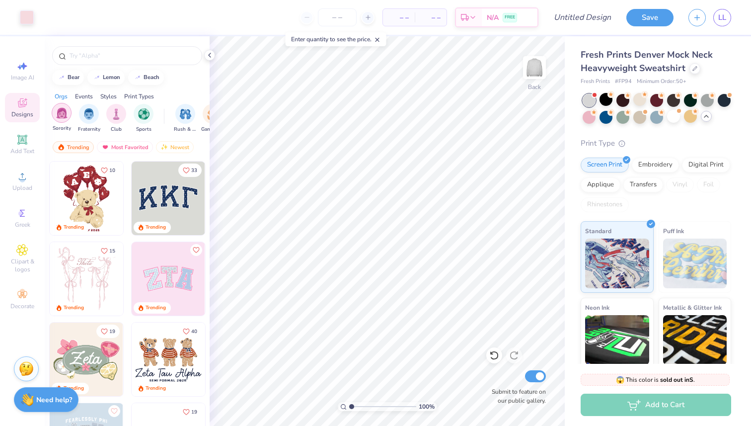
click at [59, 119] on div "filter for Sorority" at bounding box center [62, 113] width 20 height 20
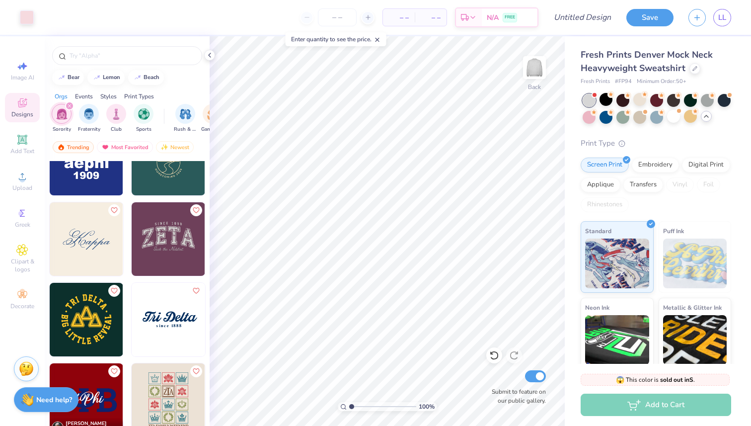
scroll to position [5187, 0]
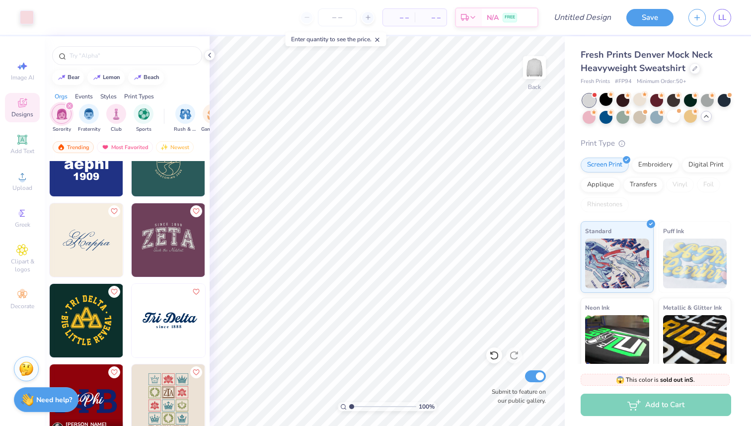
click at [174, 241] on img at bounding box center [168, 239] width 73 height 73
click at [18, 141] on icon at bounding box center [22, 140] width 12 height 12
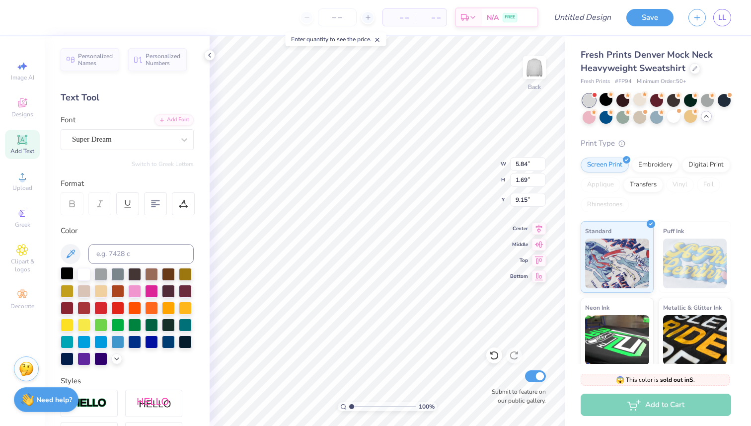
click at [67, 272] on div at bounding box center [67, 273] width 13 height 13
click at [65, 275] on div at bounding box center [67, 273] width 13 height 13
click at [603, 102] on div at bounding box center [605, 99] width 13 height 13
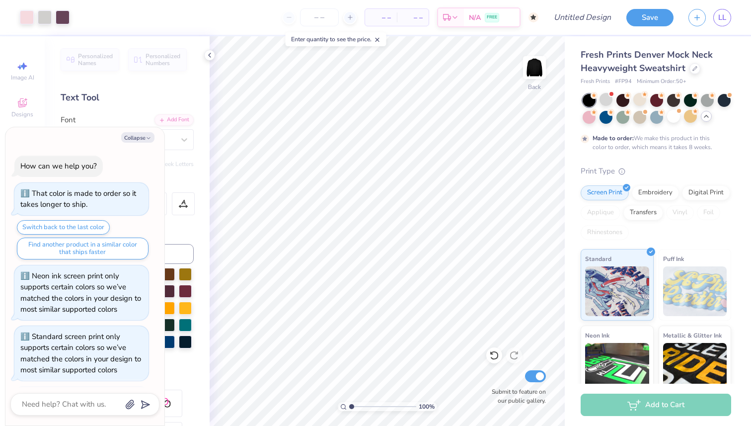
scroll to position [1044, 0]
